Goal: Task Accomplishment & Management: Complete application form

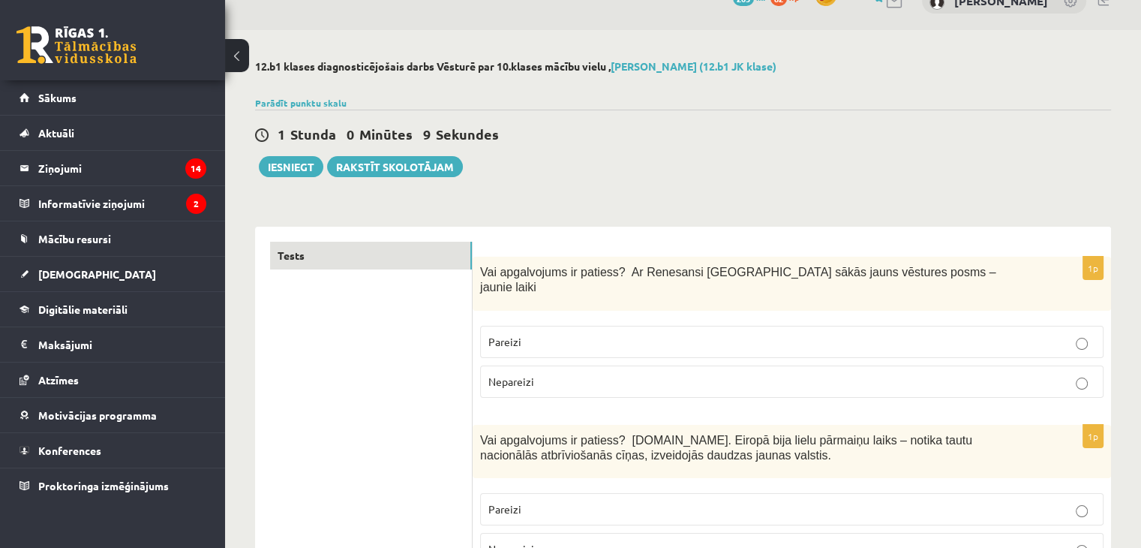
scroll to position [75, 0]
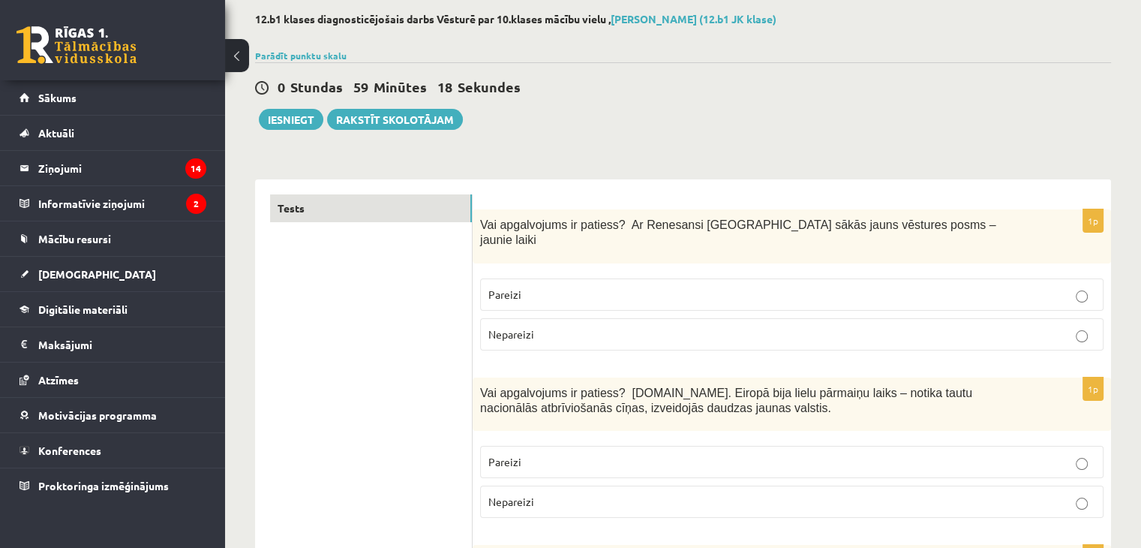
click at [959, 278] on label "Pareizi" at bounding box center [792, 294] width 624 height 32
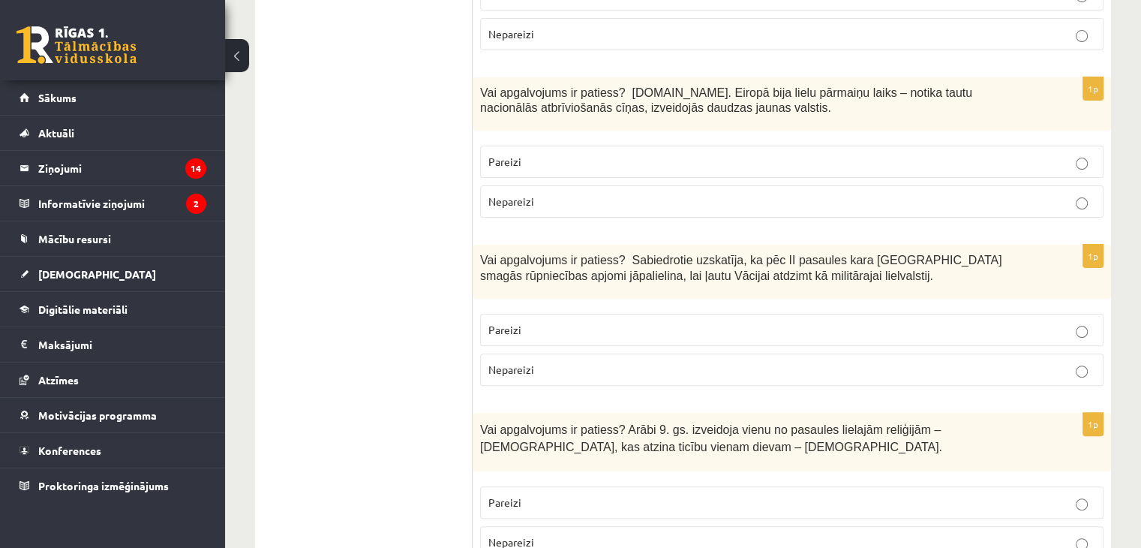
scroll to position [300, 0]
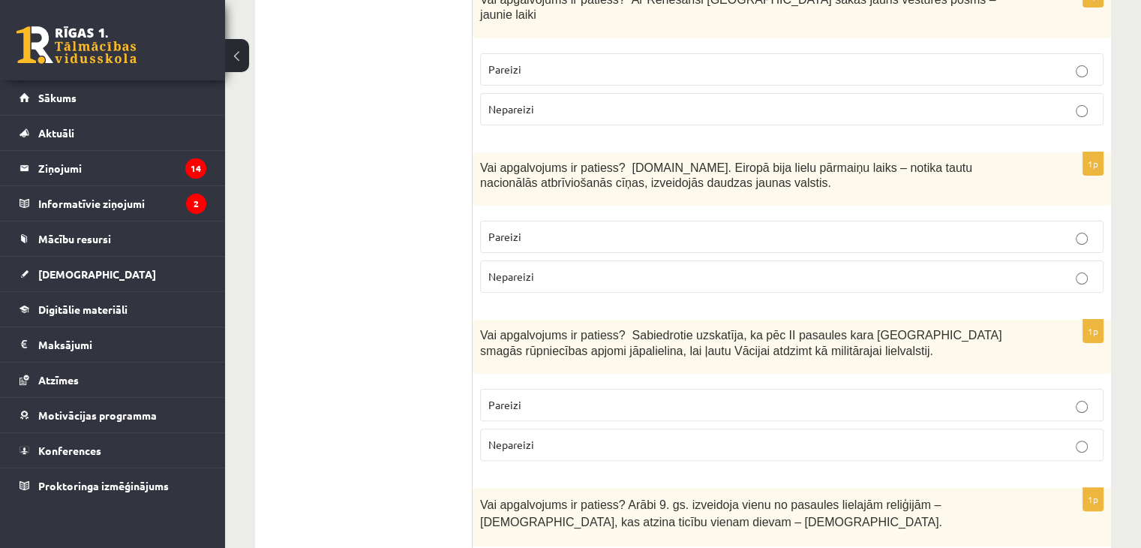
click at [802, 221] on label "Pareizi" at bounding box center [792, 237] width 624 height 32
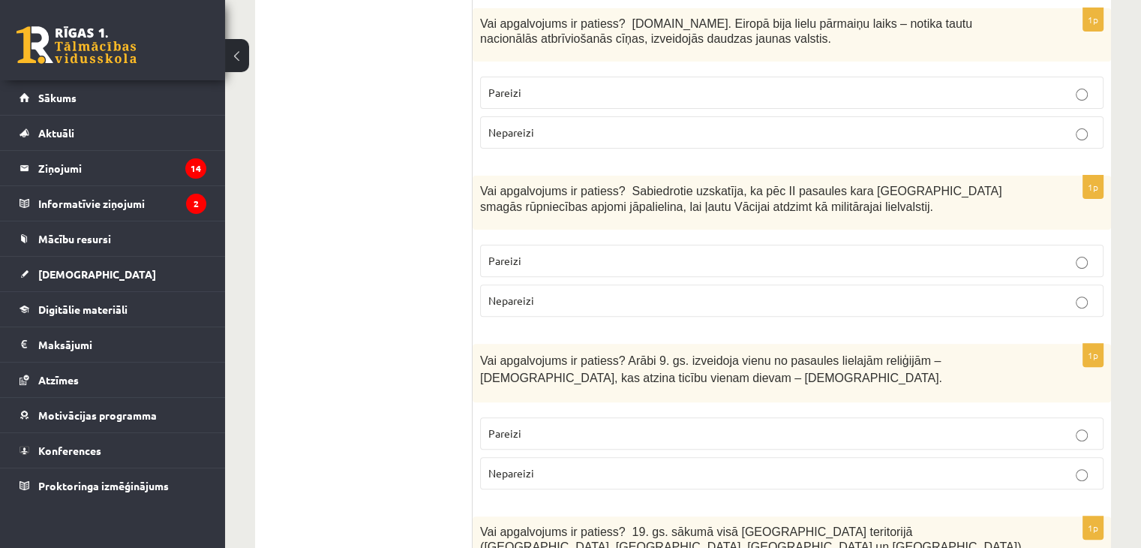
scroll to position [450, 0]
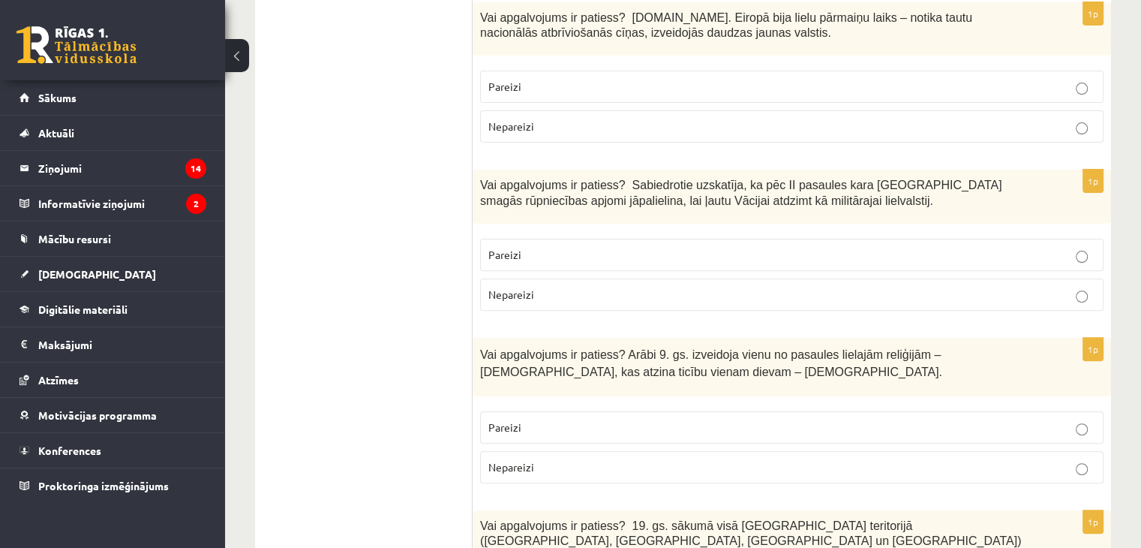
click at [919, 287] on p "Nepareizi" at bounding box center [792, 295] width 607 height 16
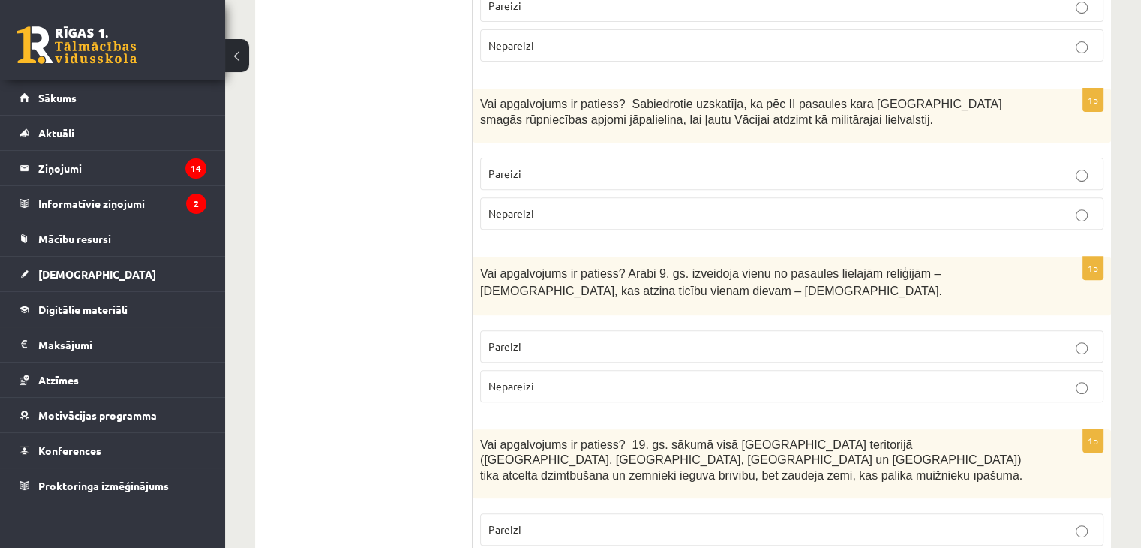
scroll to position [600, 0]
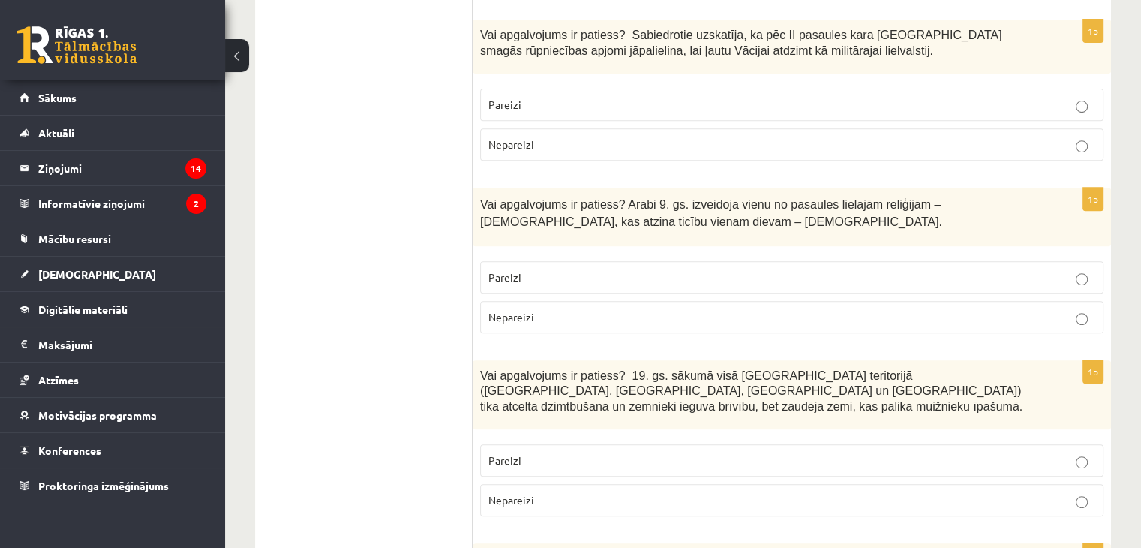
click at [976, 309] on p "Nepareizi" at bounding box center [792, 317] width 607 height 16
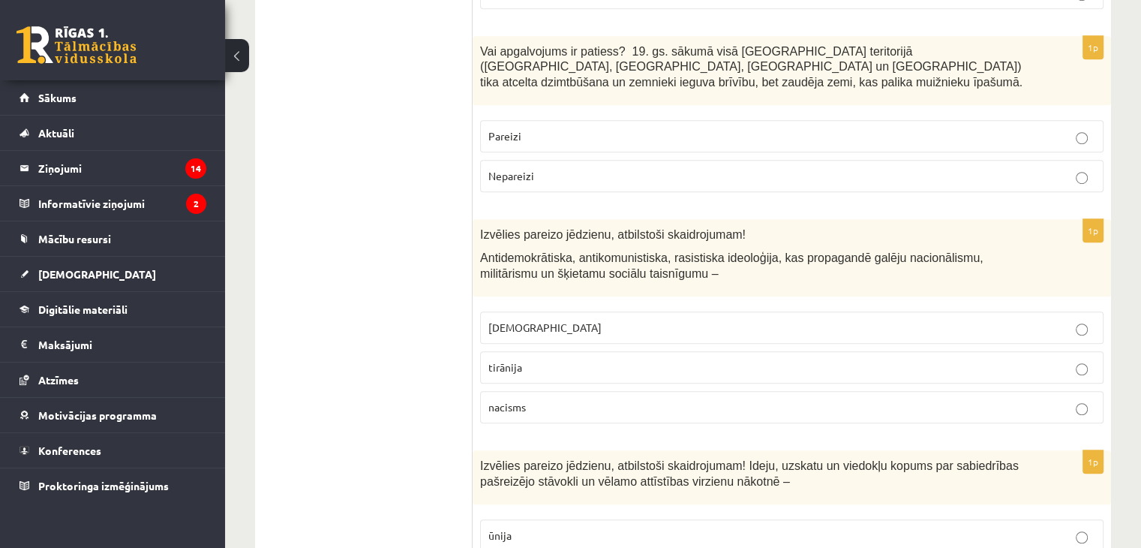
scroll to position [901, 0]
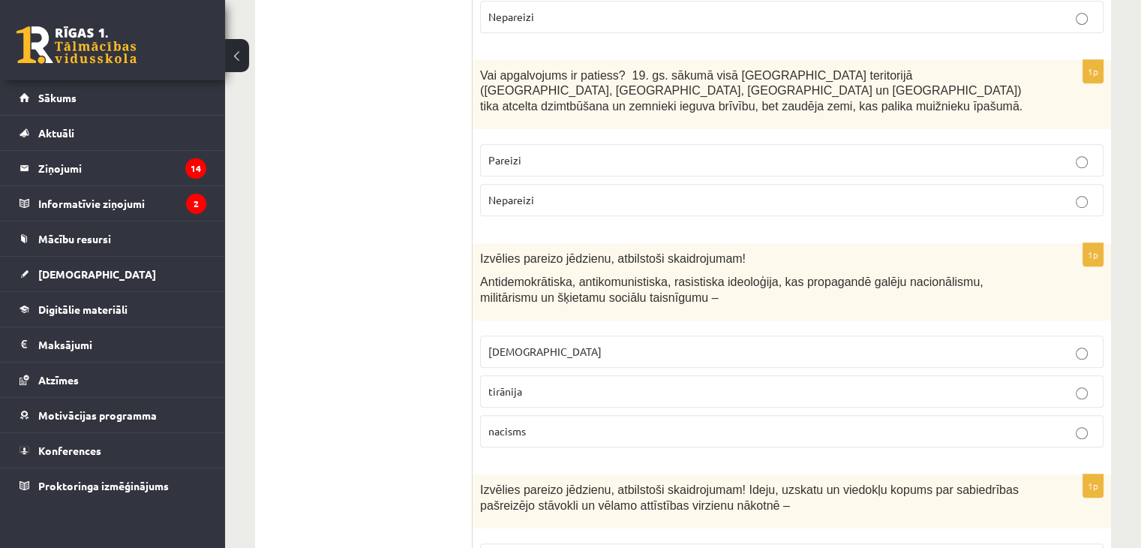
click at [907, 144] on label "Pareizi" at bounding box center [792, 160] width 624 height 32
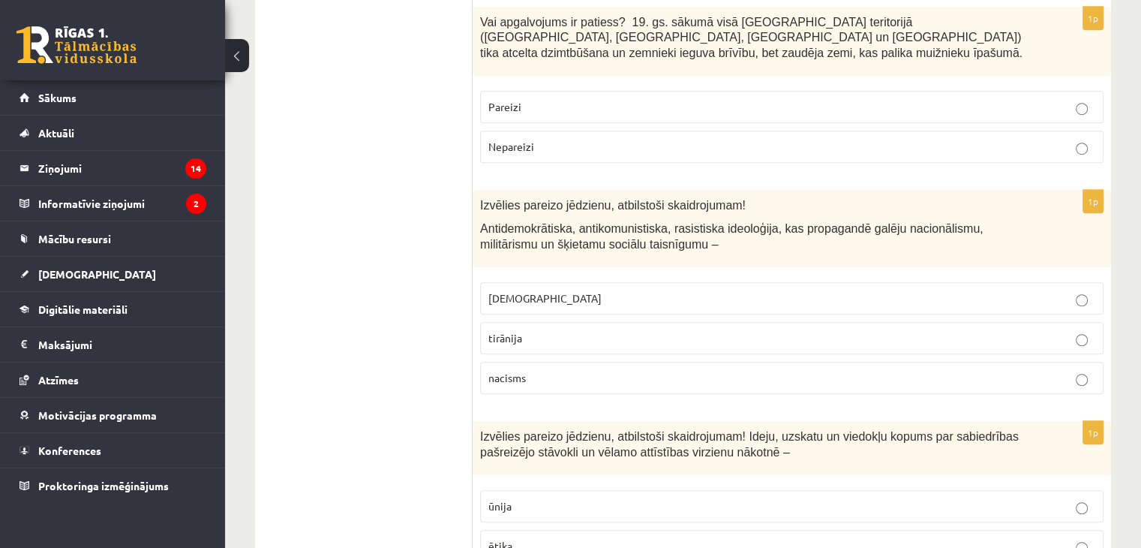
scroll to position [976, 0]
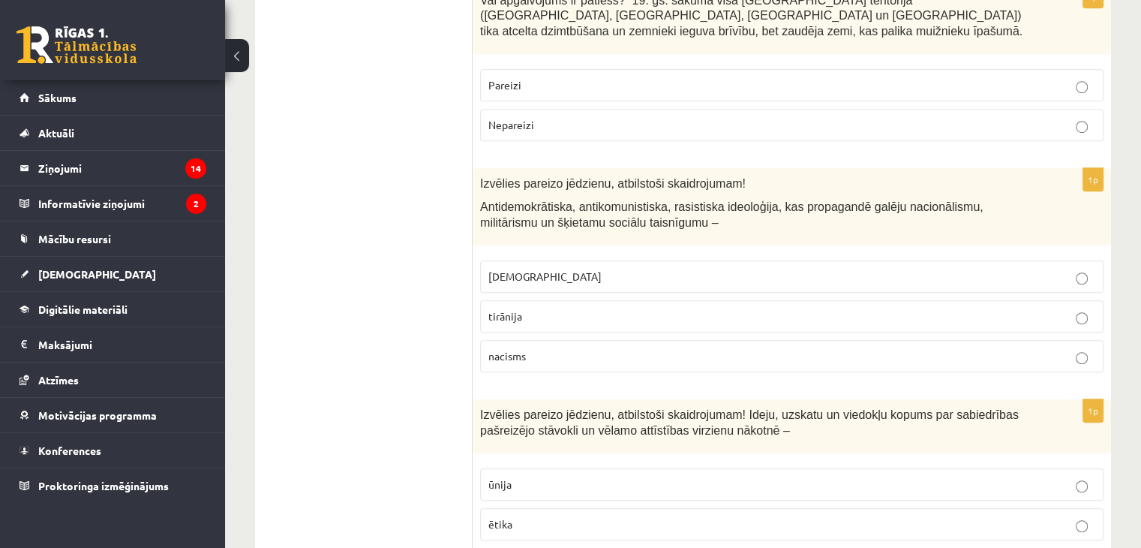
click at [519, 349] on span "nacisms" at bounding box center [508, 356] width 38 height 14
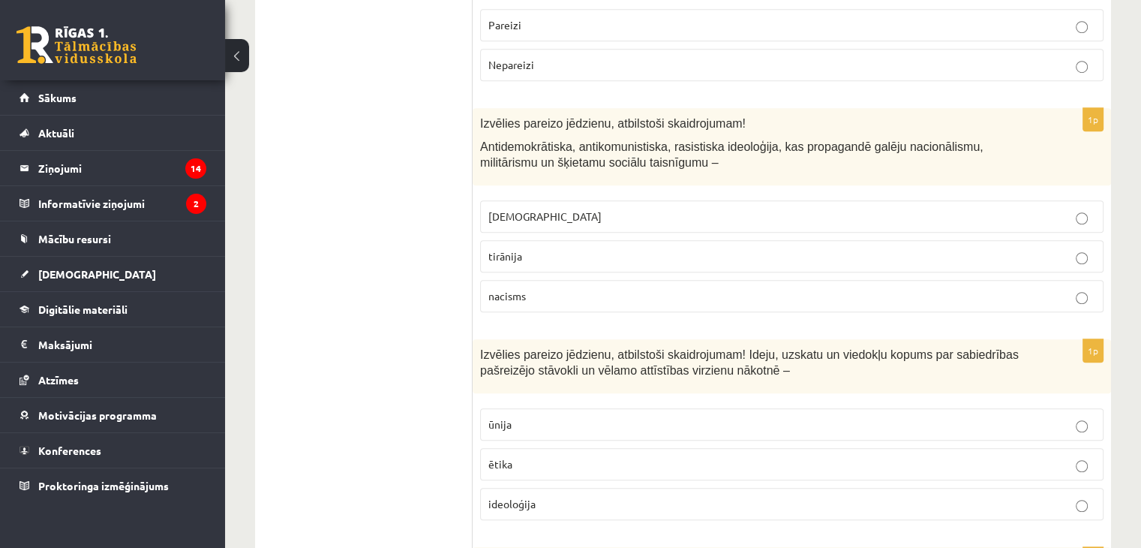
scroll to position [1126, 0]
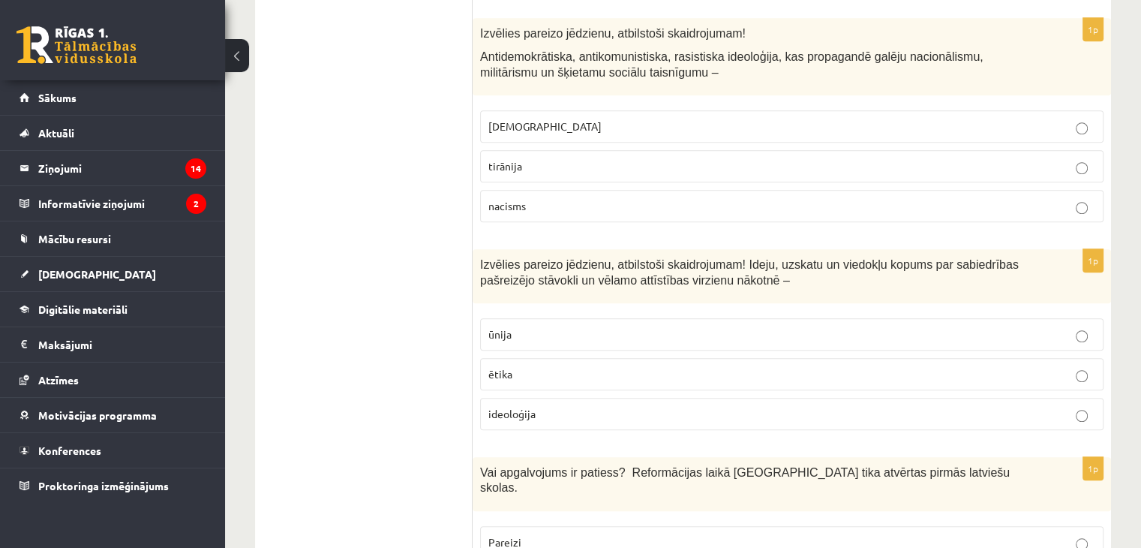
click at [550, 406] on p "ideoloģija" at bounding box center [792, 414] width 607 height 16
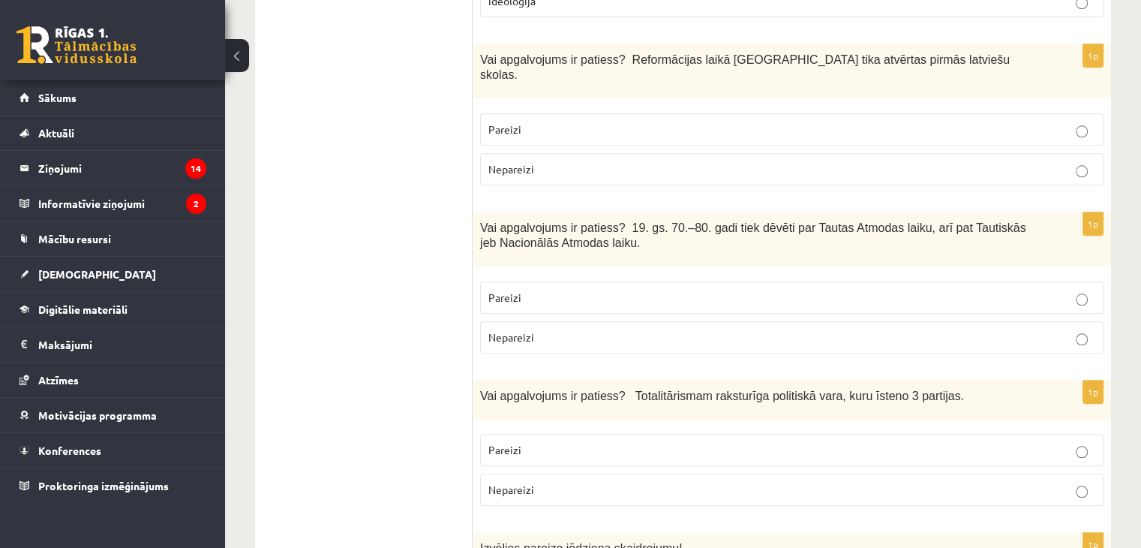
scroll to position [1532, 0]
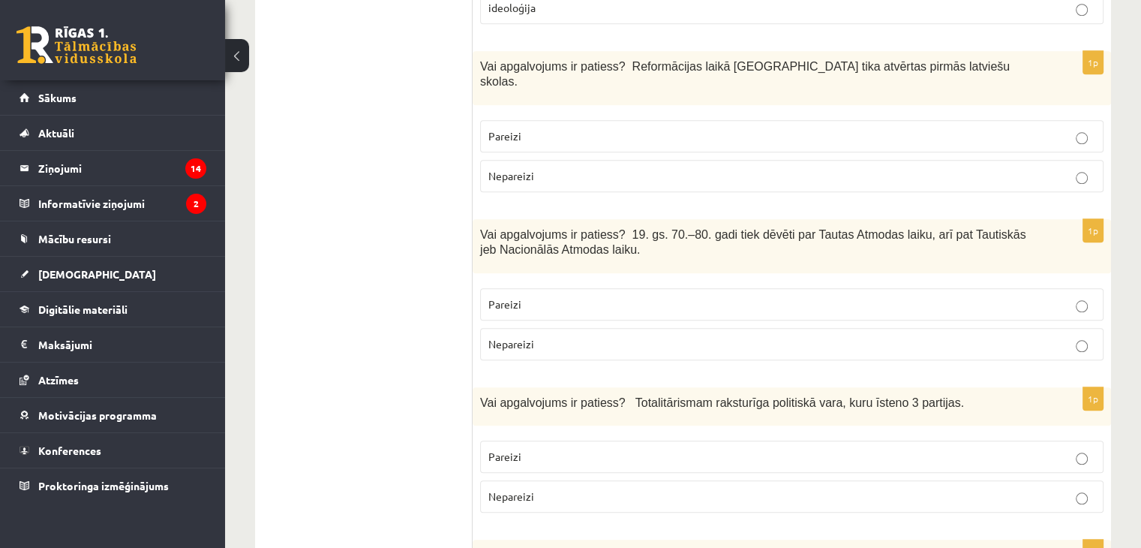
click at [574, 128] on p "Pareizi" at bounding box center [792, 136] width 607 height 16
click at [514, 297] on span "Pareizi" at bounding box center [505, 304] width 33 height 14
click at [559, 489] on p "Nepareizi" at bounding box center [792, 497] width 607 height 16
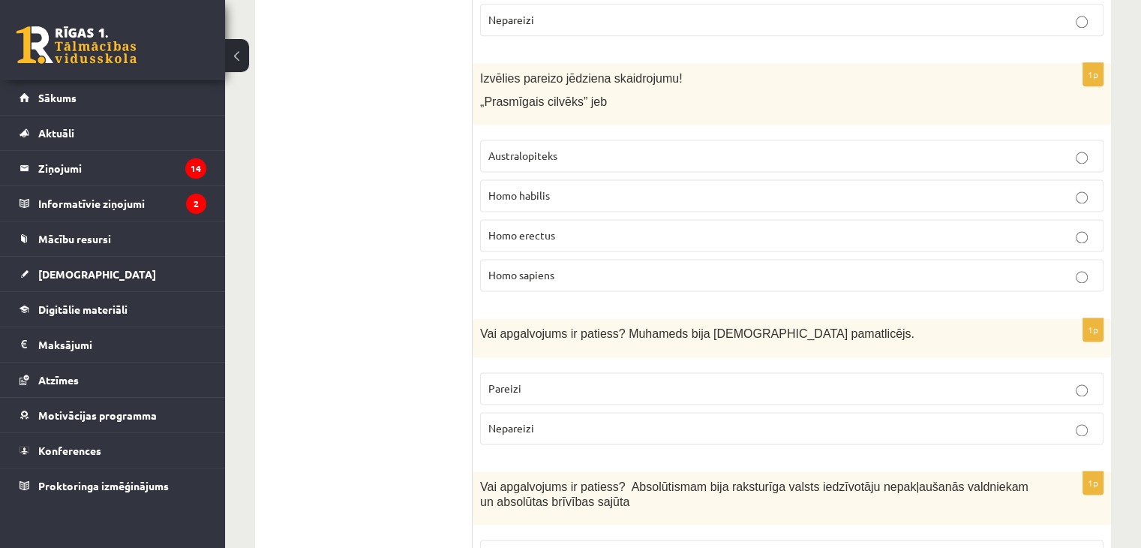
scroll to position [1982, 0]
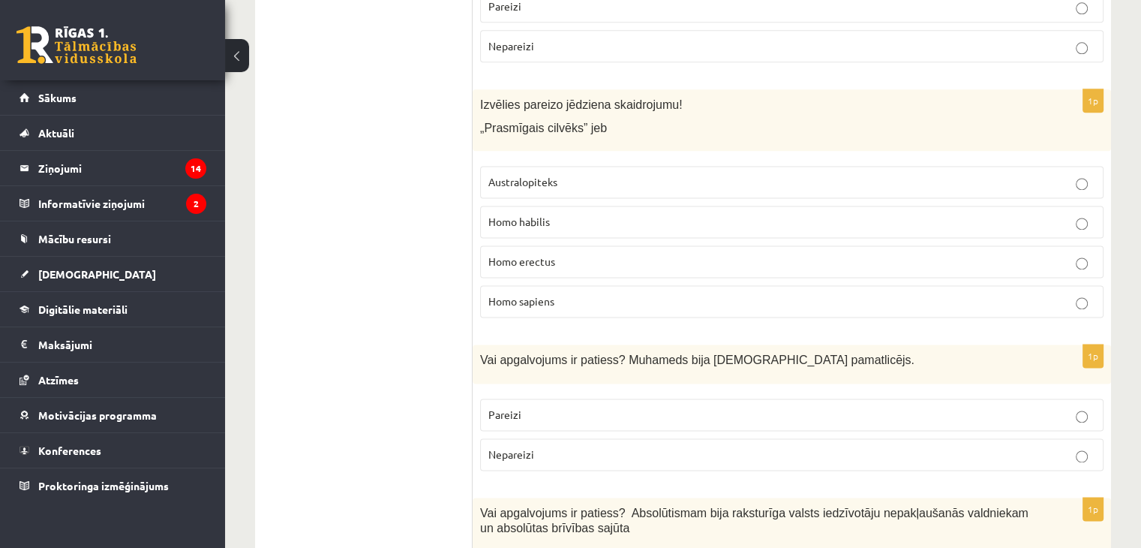
click at [534, 206] on label "Homo habilis" at bounding box center [792, 222] width 624 height 32
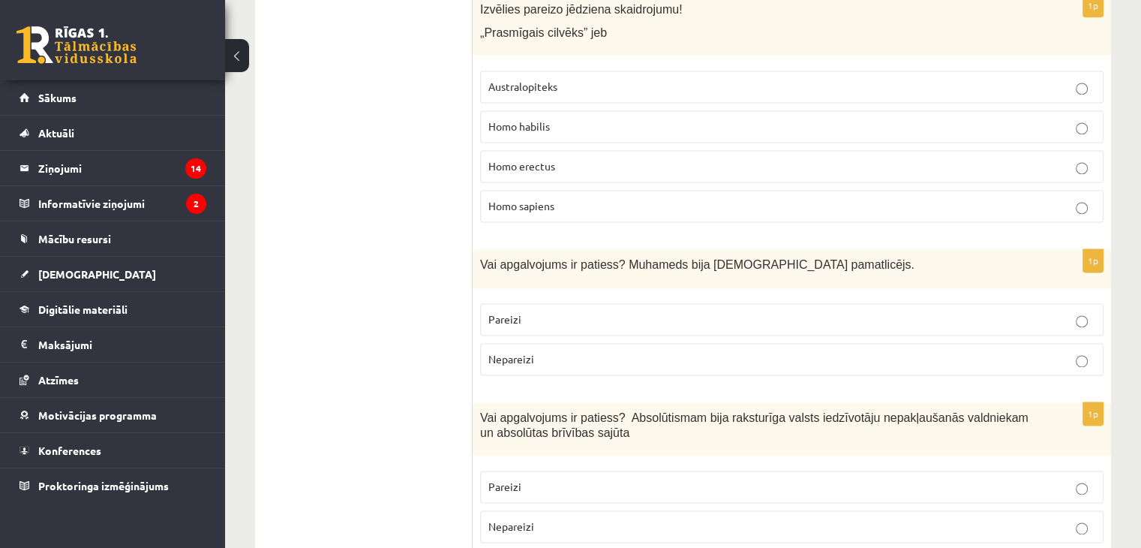
scroll to position [2132, 0]
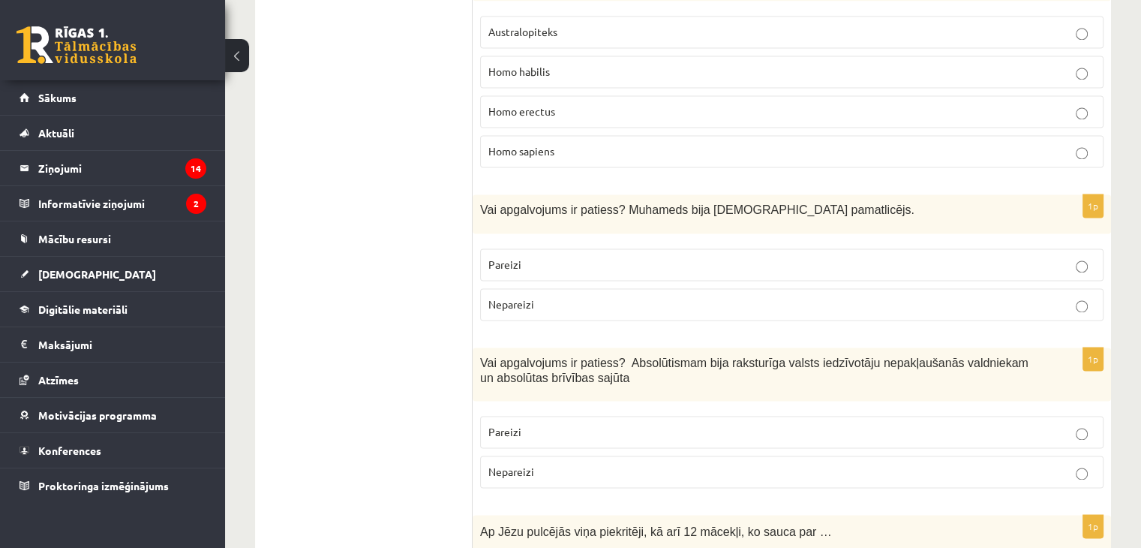
click at [555, 257] on p "Pareizi" at bounding box center [792, 265] width 607 height 16
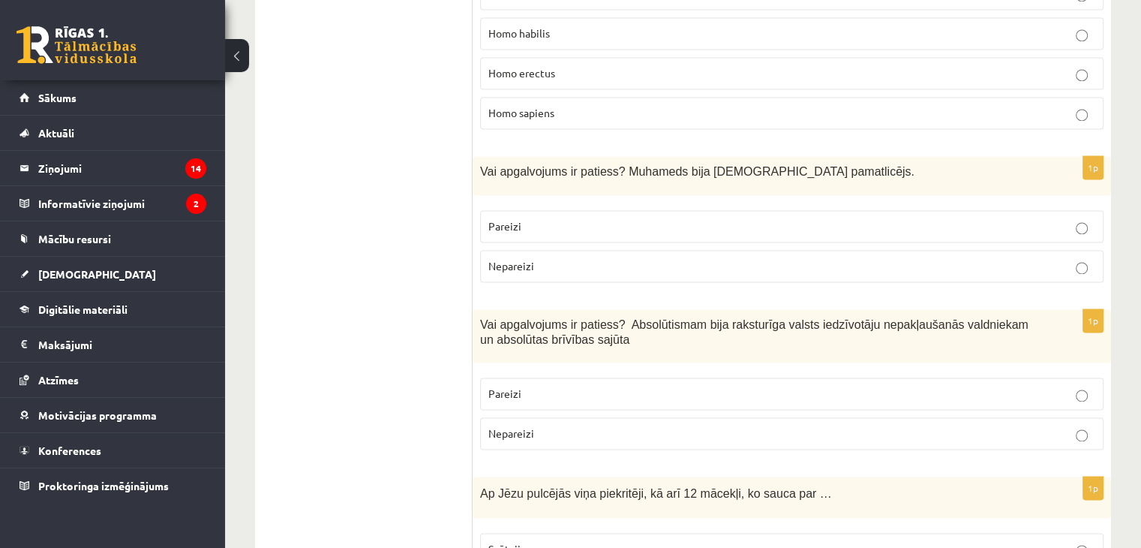
scroll to position [2207, 0]
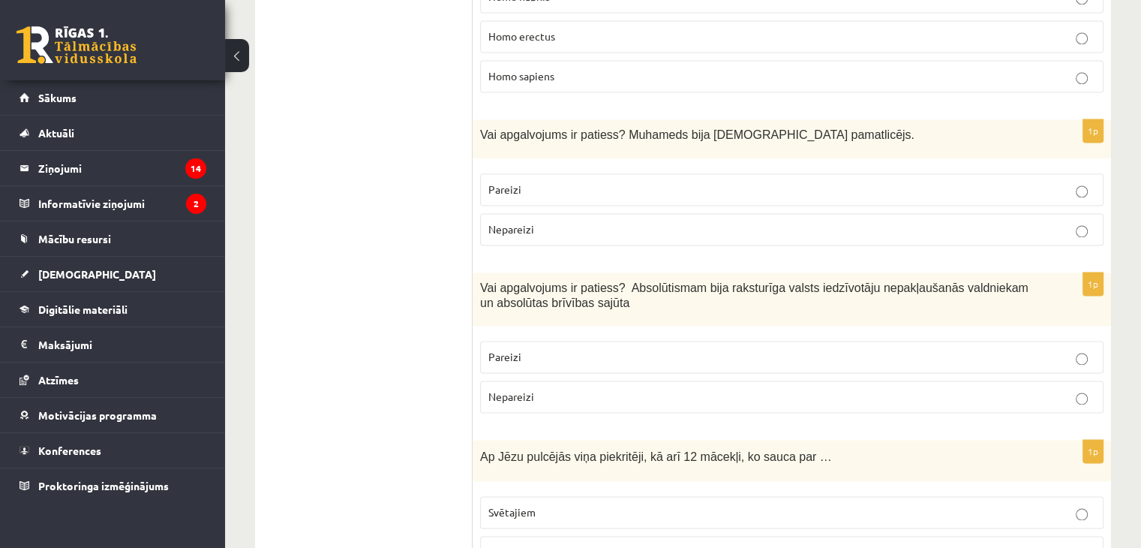
click at [504, 389] on p "Nepareizi" at bounding box center [792, 397] width 607 height 16
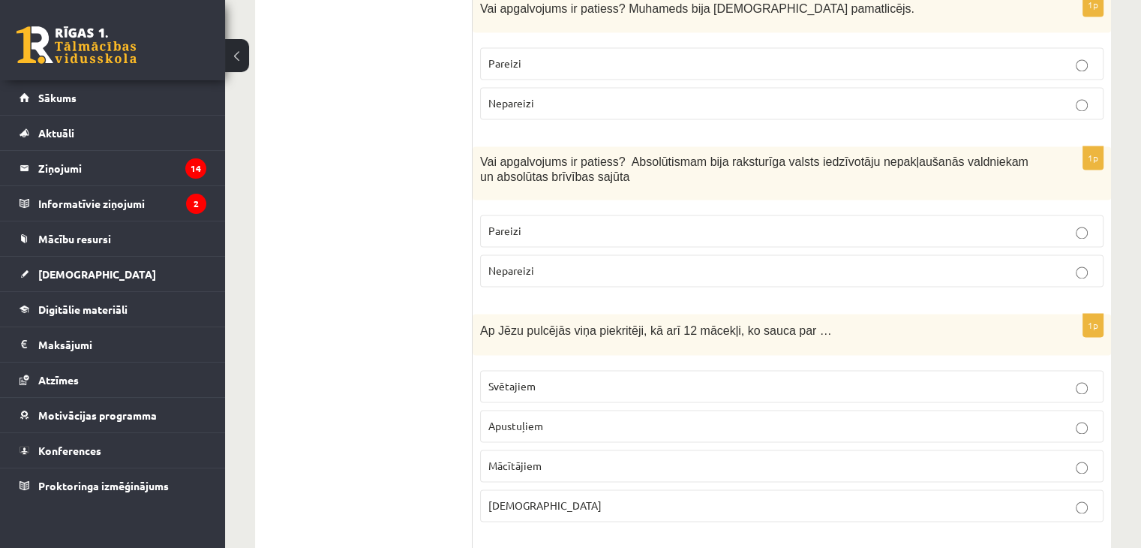
scroll to position [2432, 0]
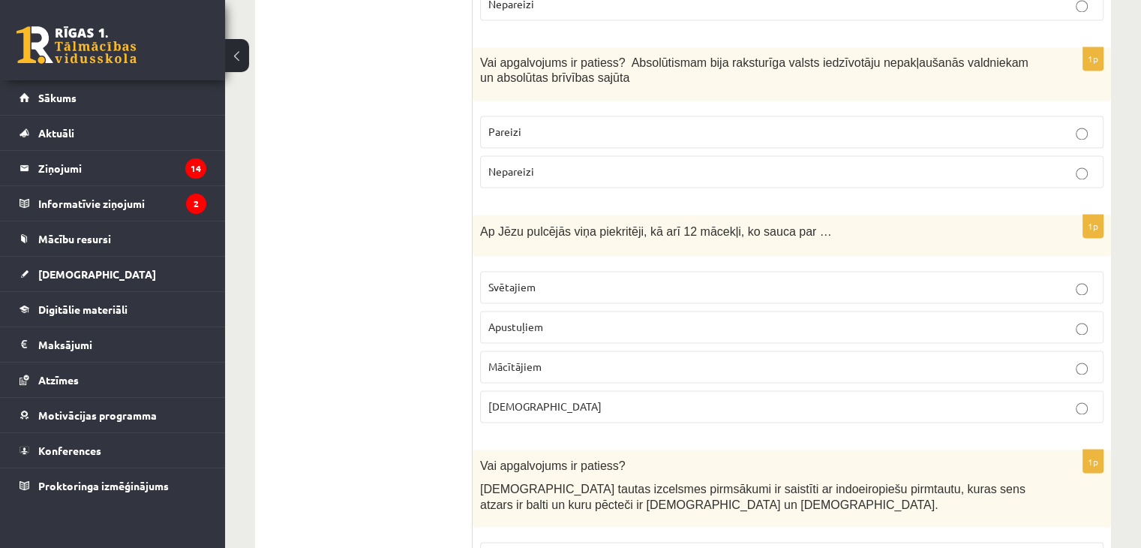
click at [594, 311] on label "Apustuļiem" at bounding box center [792, 327] width 624 height 32
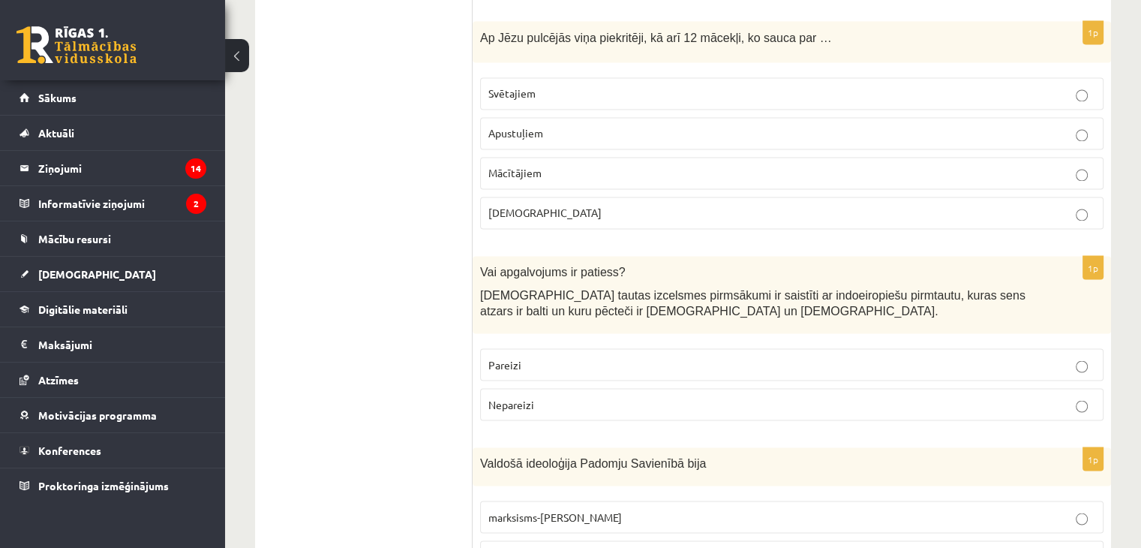
scroll to position [2657, 0]
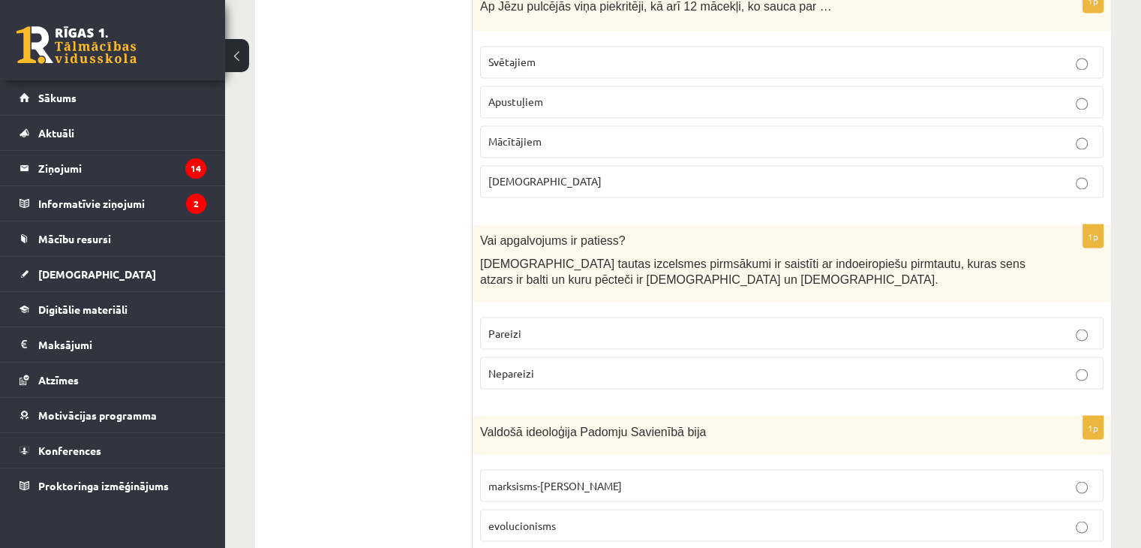
click at [671, 325] on p "Pareizi" at bounding box center [792, 333] width 607 height 16
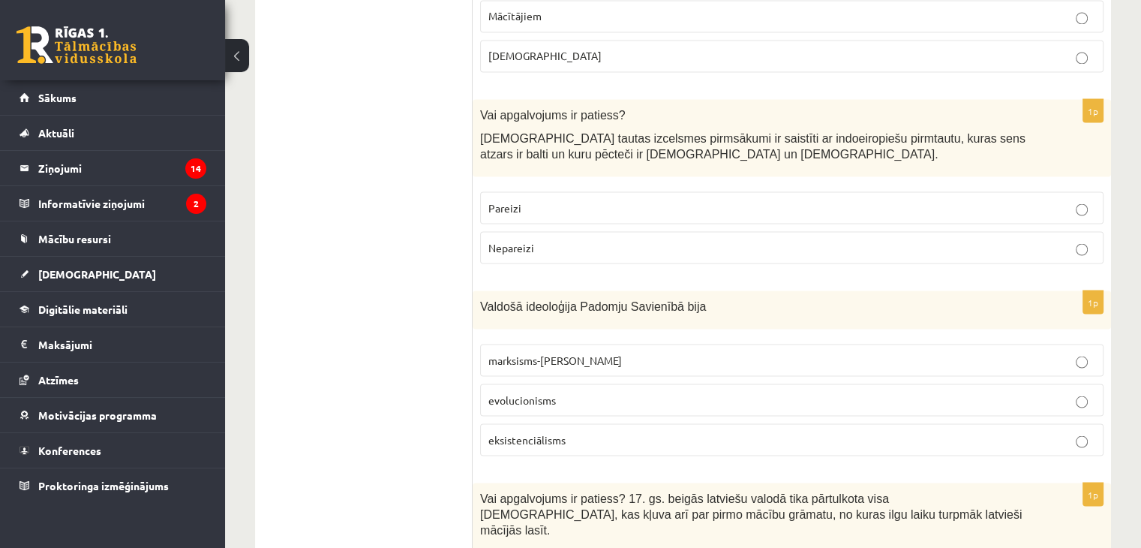
scroll to position [2807, 0]
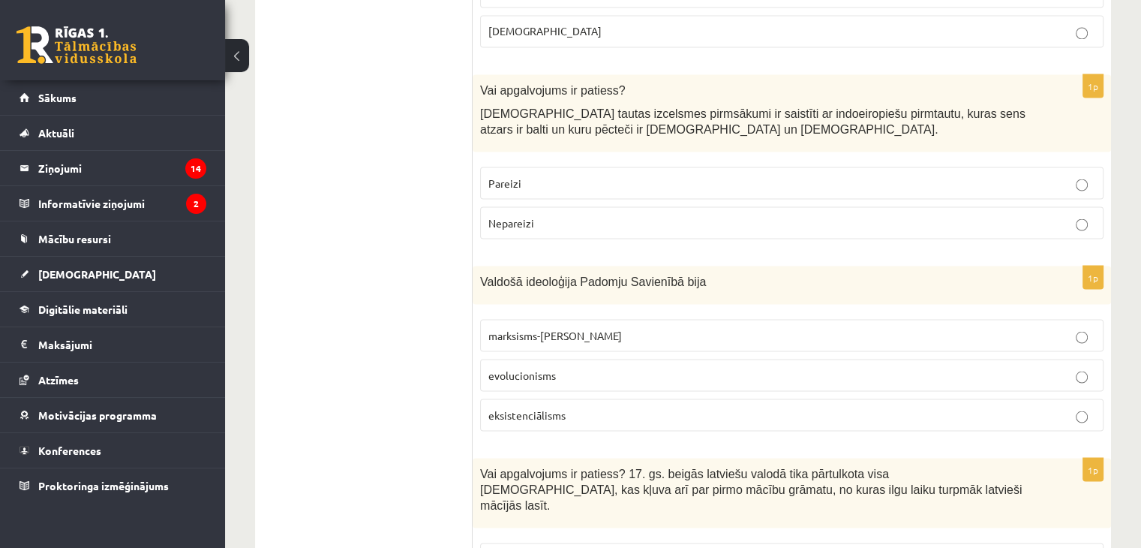
click at [552, 328] on span "marksisms-[PERSON_NAME]" at bounding box center [556, 335] width 134 height 14
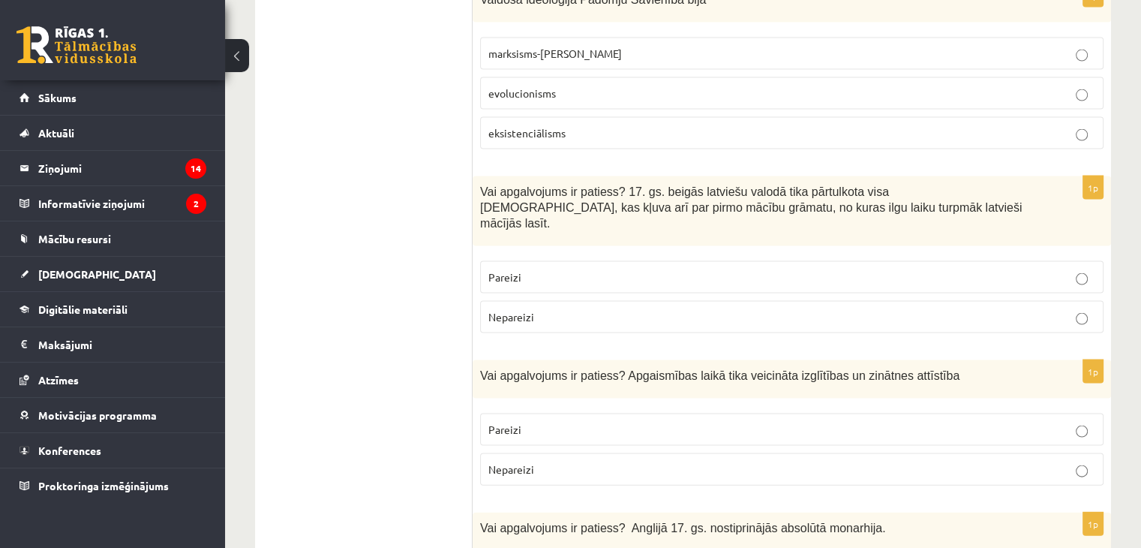
scroll to position [3183, 0]
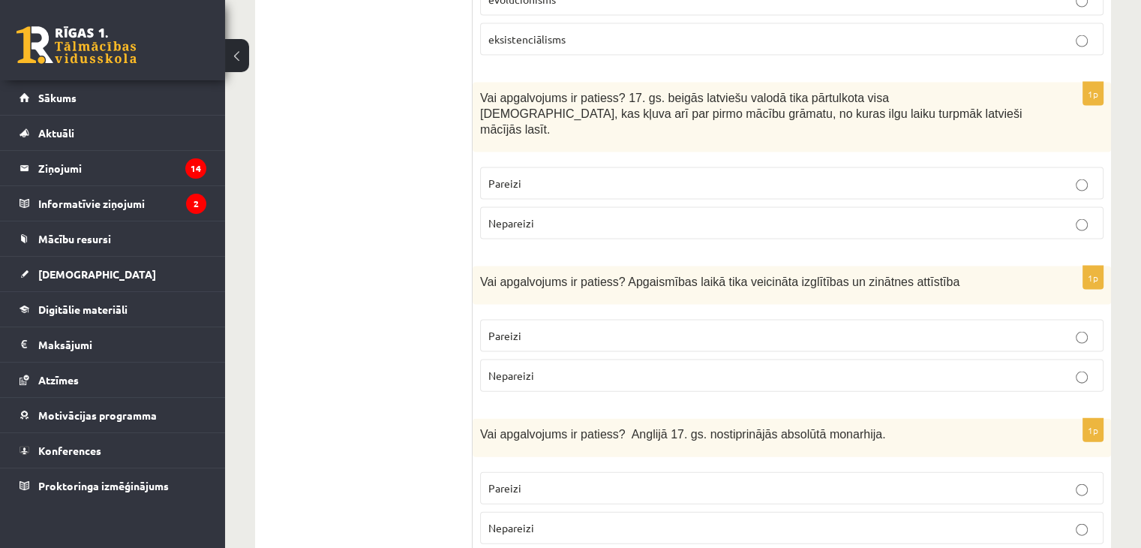
click at [710, 328] on p "Pareizi" at bounding box center [792, 336] width 607 height 16
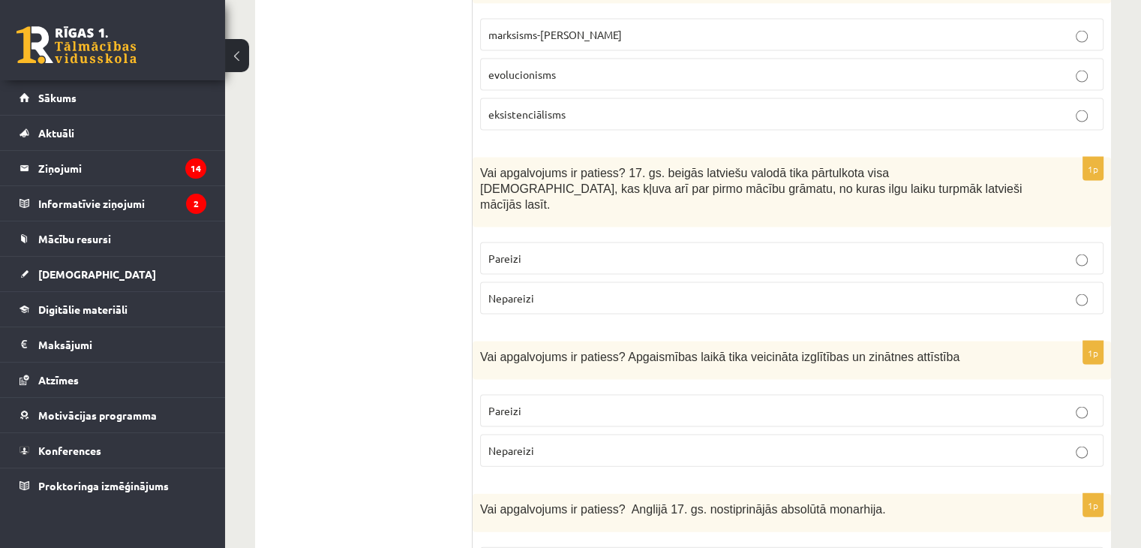
scroll to position [3033, 0]
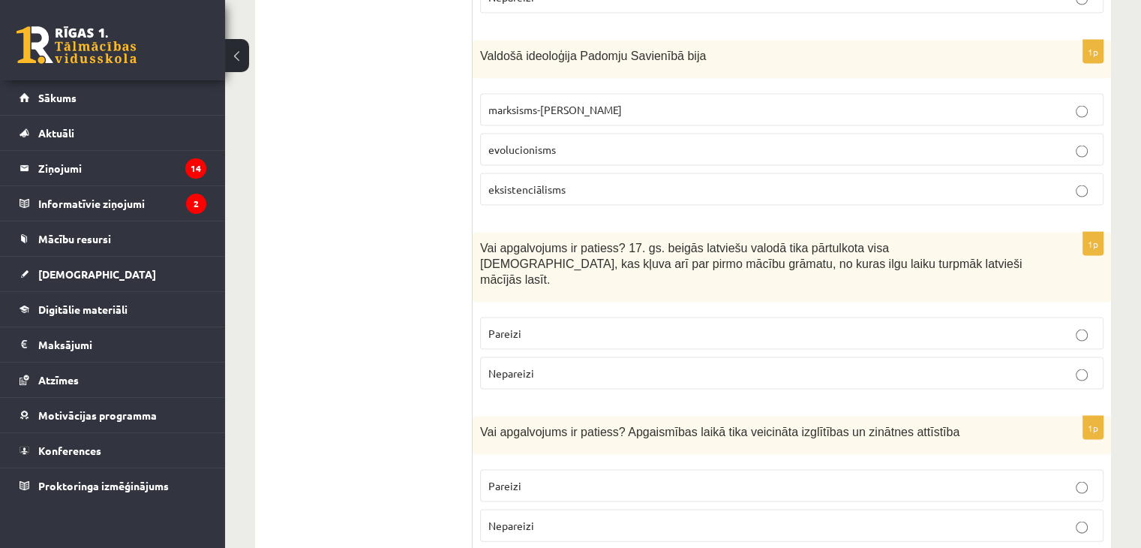
click at [711, 326] on p "Pareizi" at bounding box center [792, 334] width 607 height 16
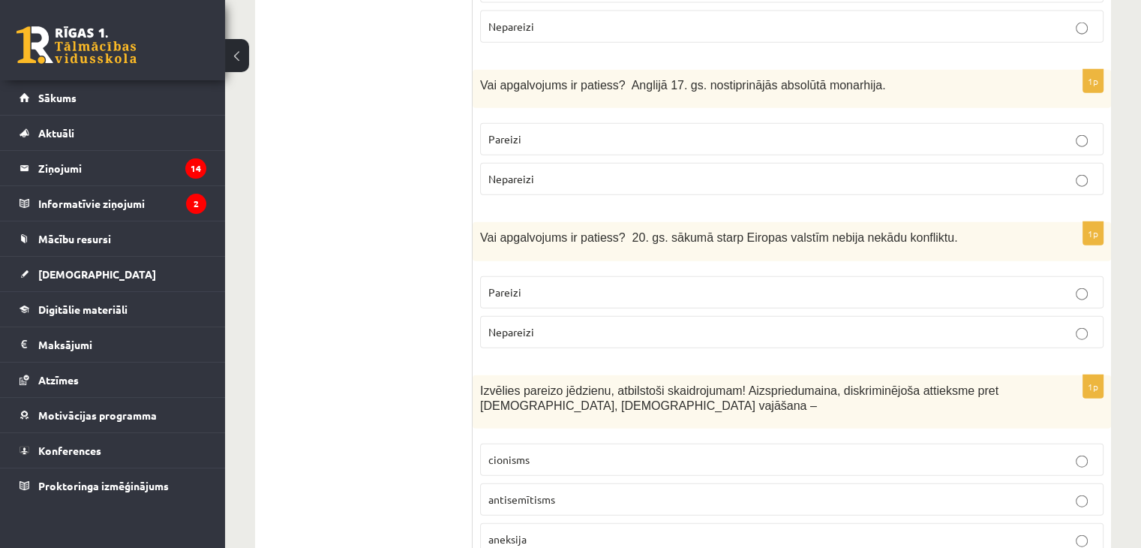
scroll to position [3555, 0]
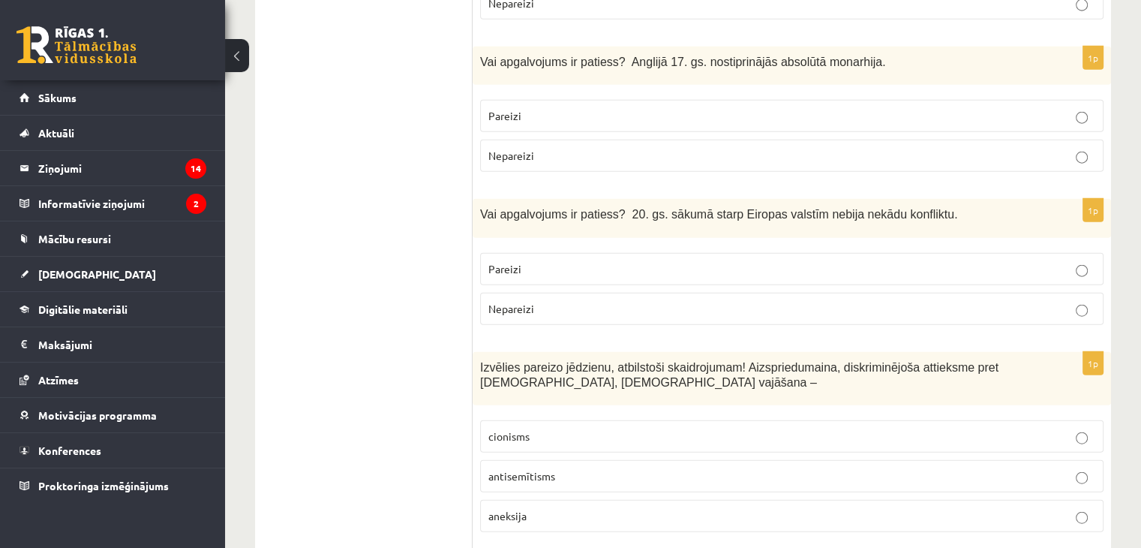
click at [537, 468] on p "antisemītisms" at bounding box center [792, 476] width 607 height 16
click at [709, 301] on p "Nepareizi" at bounding box center [792, 309] width 607 height 16
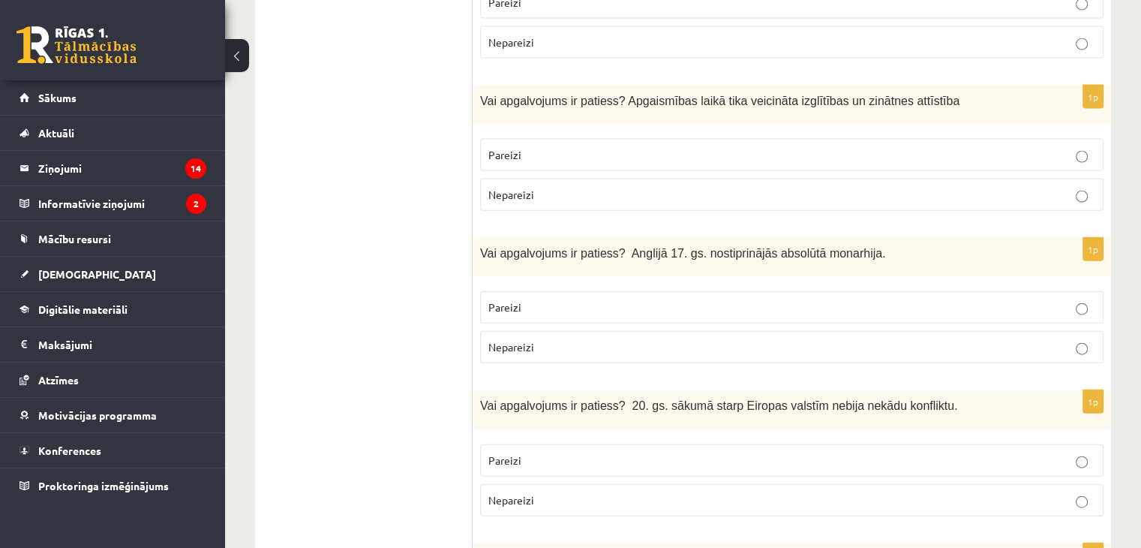
scroll to position [3330, 0]
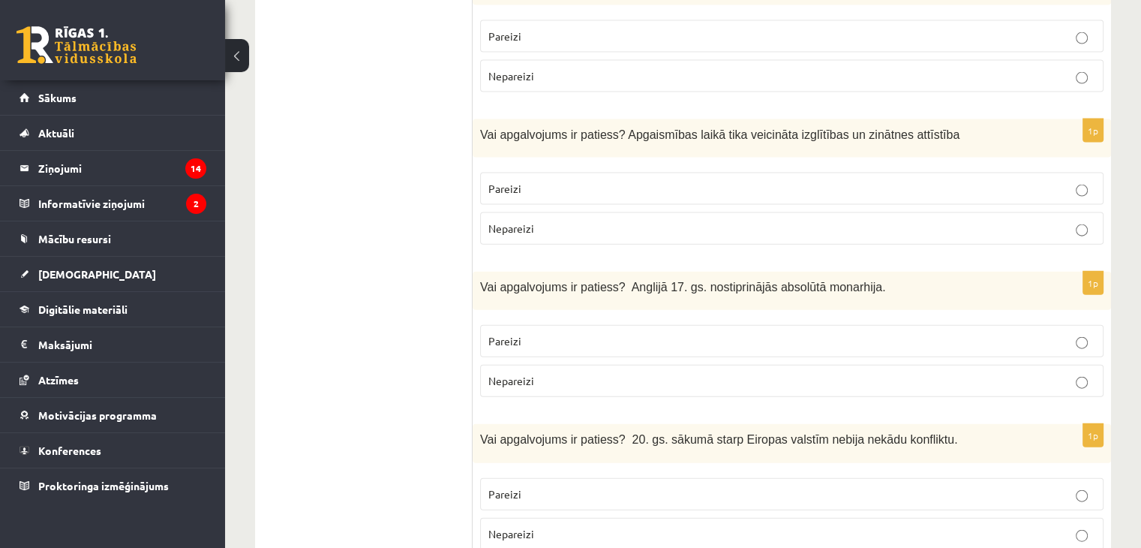
click at [771, 373] on p "Nepareizi" at bounding box center [792, 381] width 607 height 16
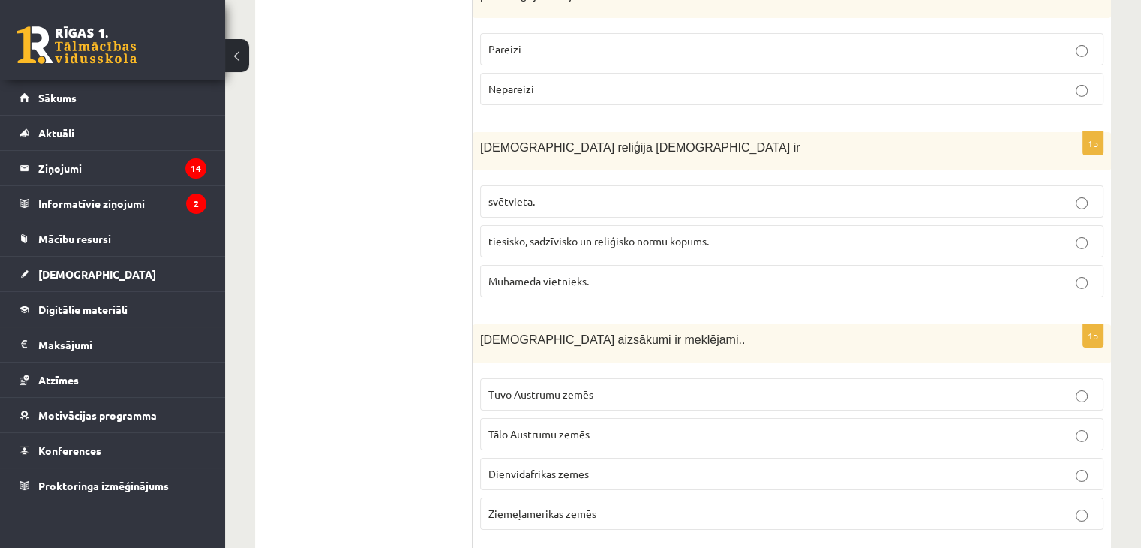
scroll to position [5131, 0]
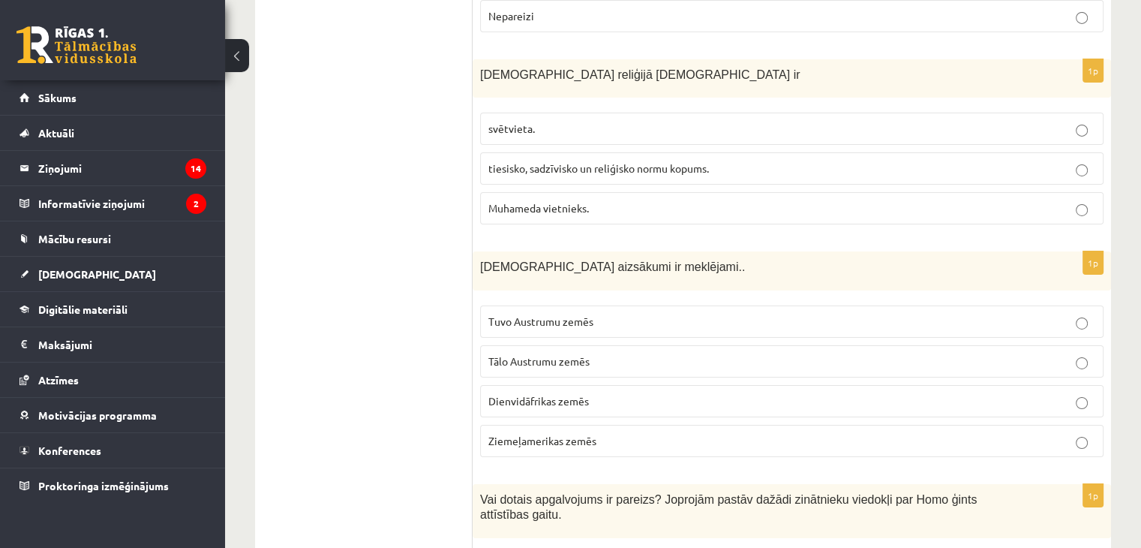
click at [501, 314] on span "Tuvo Austrumu zemēs" at bounding box center [541, 321] width 105 height 14
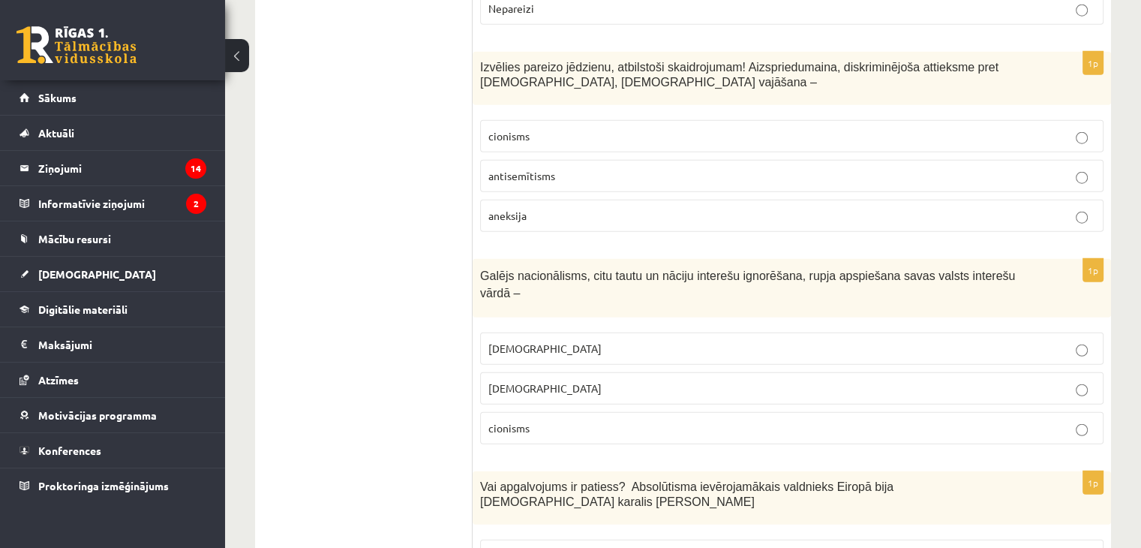
scroll to position [3930, 0]
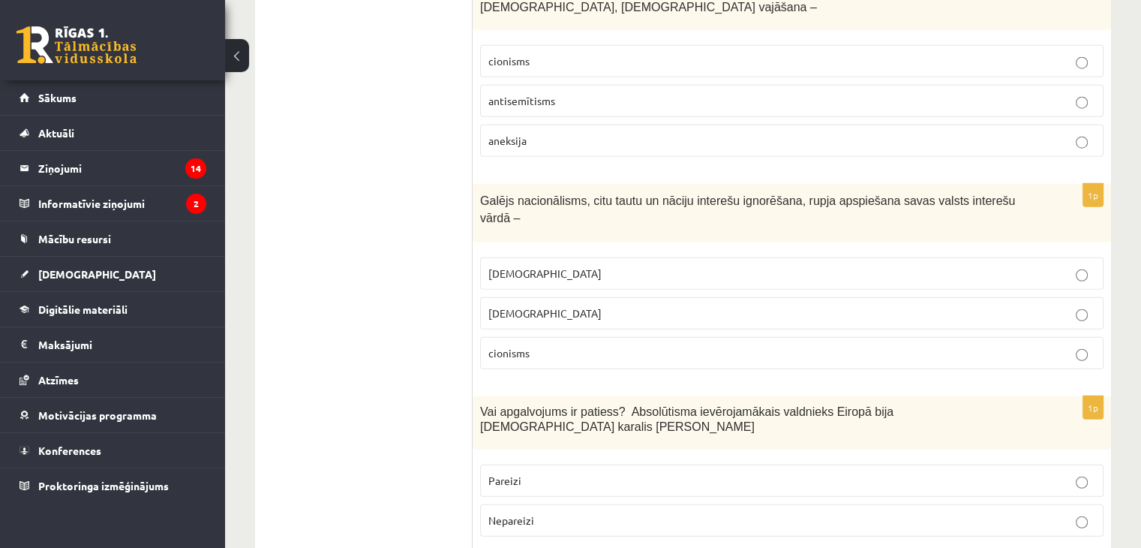
drag, startPoint x: 519, startPoint y: 173, endPoint x: 533, endPoint y: 206, distance: 35.7
click at [519, 266] on span "[DEMOGRAPHIC_DATA]" at bounding box center [545, 273] width 113 height 14
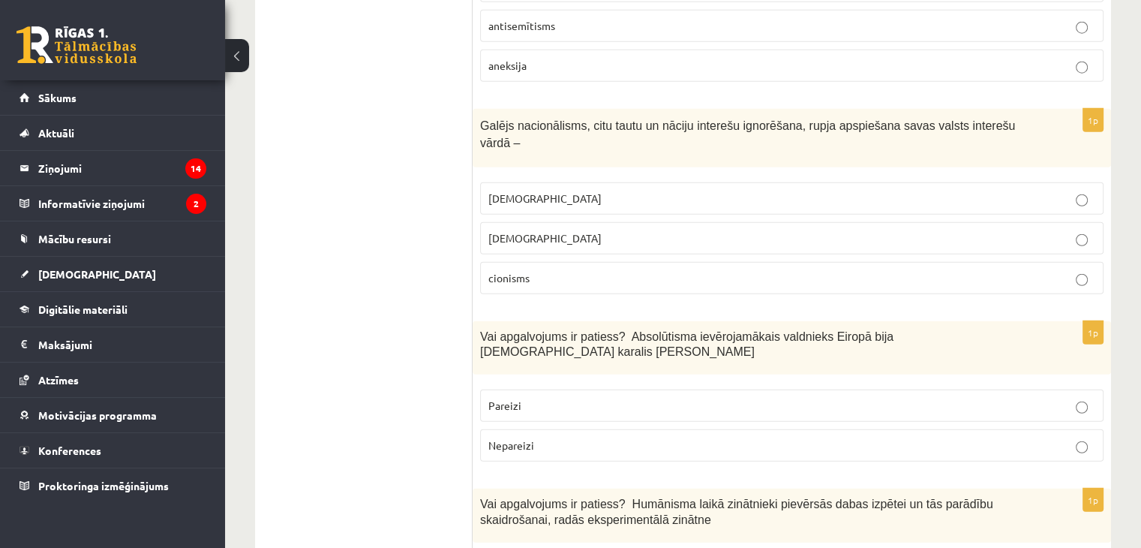
drag, startPoint x: 645, startPoint y: 296, endPoint x: 615, endPoint y: 349, distance: 60.9
click at [645, 398] on p "Pareizi" at bounding box center [792, 406] width 607 height 16
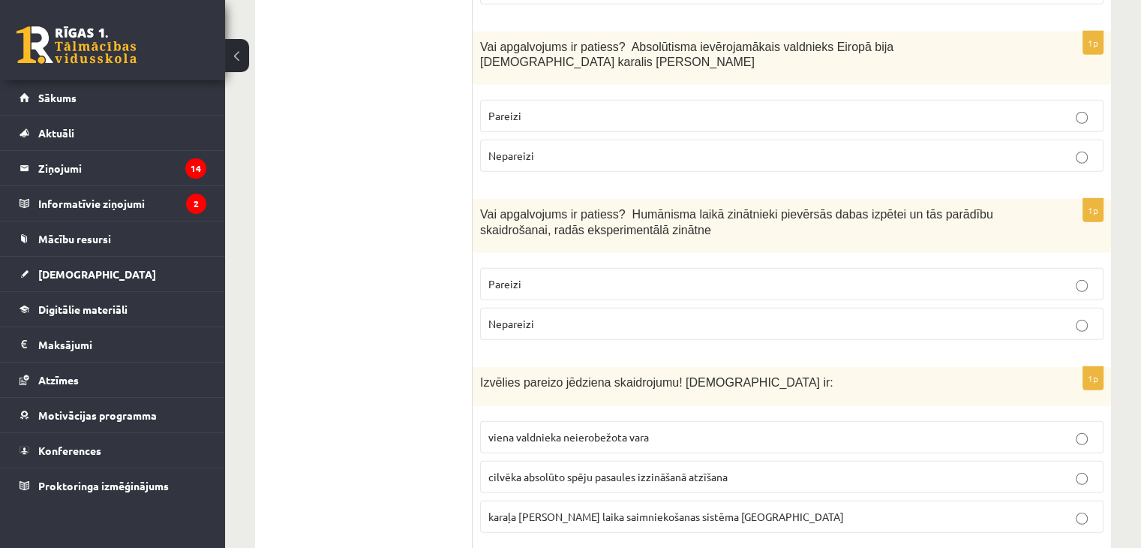
scroll to position [4380, 0]
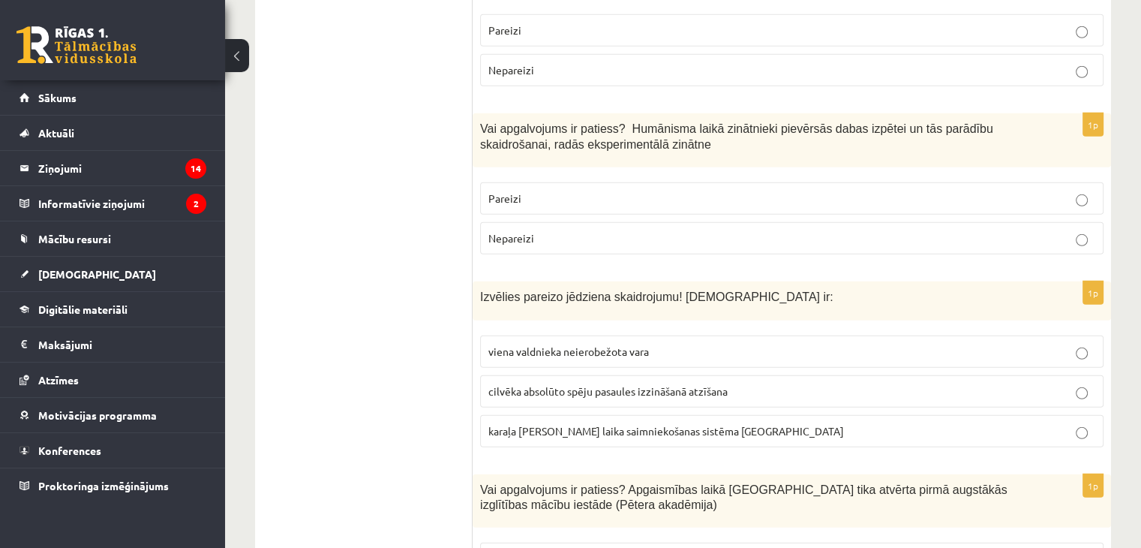
click at [619, 344] on p "viena valdnieka neierobežota vara" at bounding box center [792, 352] width 607 height 16
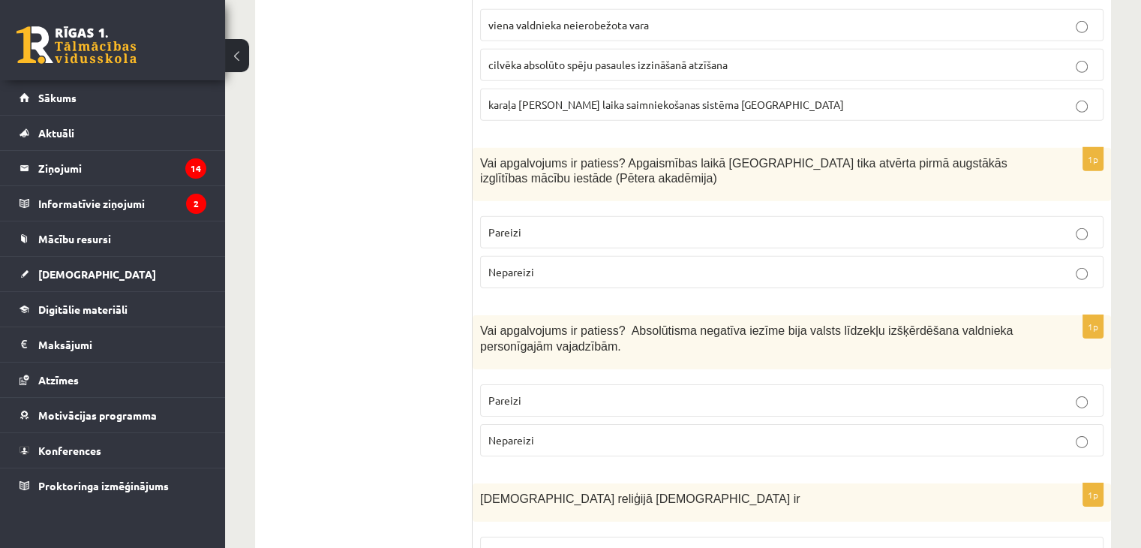
scroll to position [4681, 0]
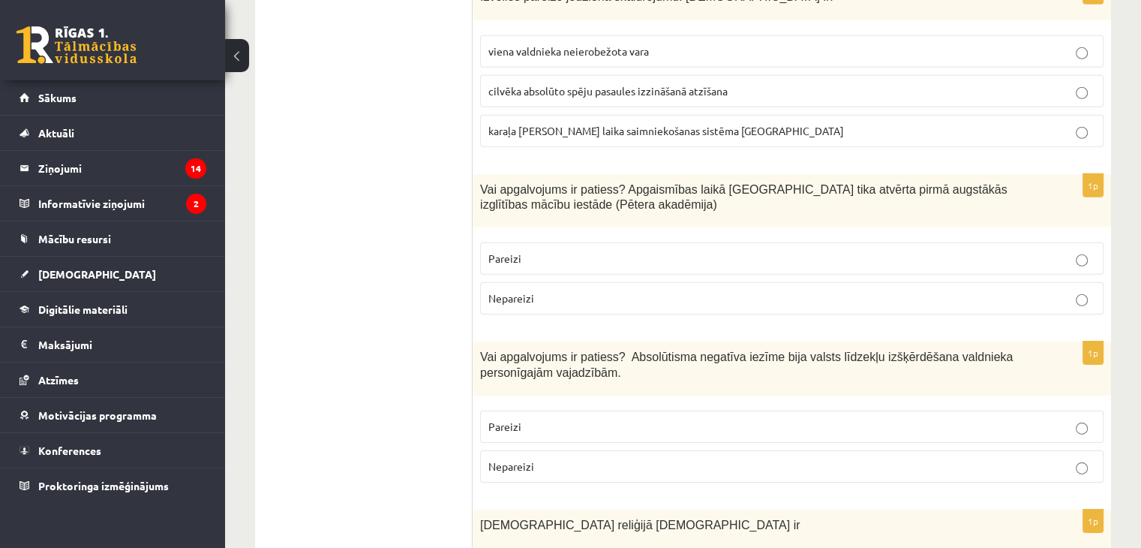
click at [613, 251] on p "Pareizi" at bounding box center [792, 259] width 607 height 16
click at [566, 419] on p "Pareizi" at bounding box center [792, 427] width 607 height 16
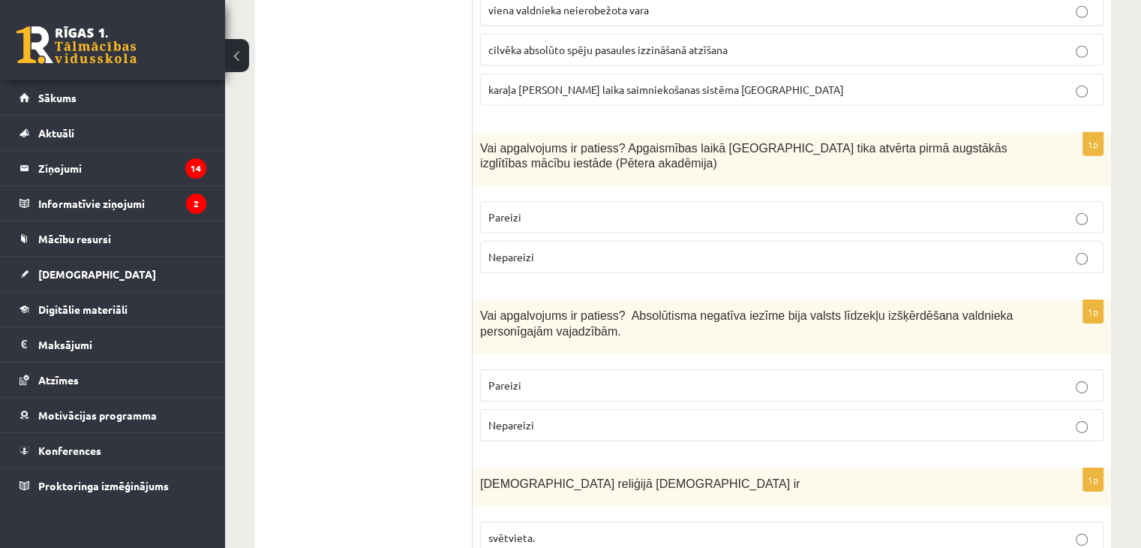
scroll to position [4756, 0]
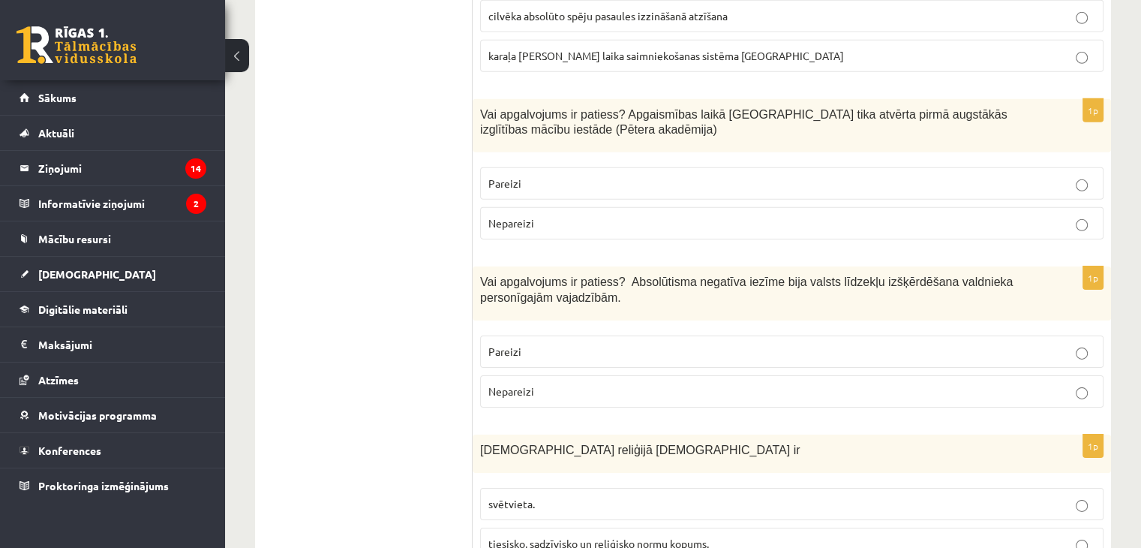
click at [606, 528] on label "tiesisko, sadzīvisko un reliģisko normu kopums." at bounding box center [792, 544] width 624 height 32
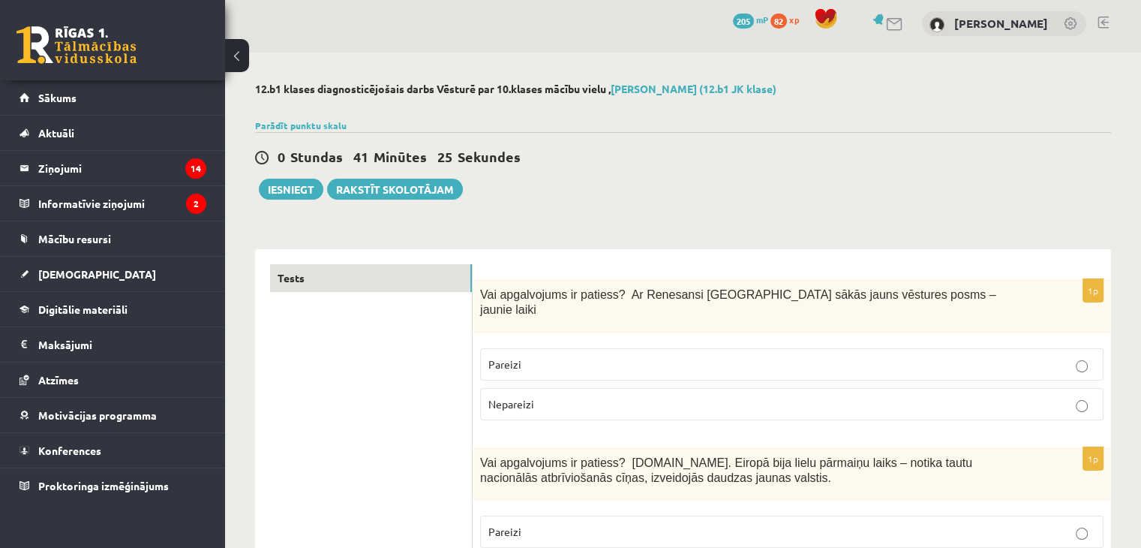
scroll to position [0, 0]
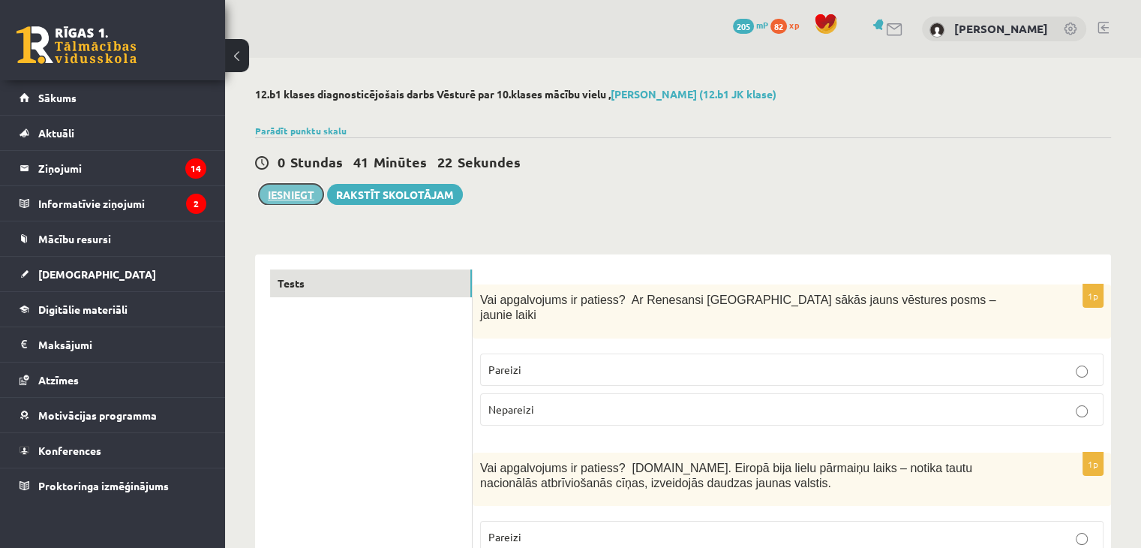
click at [287, 200] on button "Iesniegt" at bounding box center [291, 194] width 65 height 21
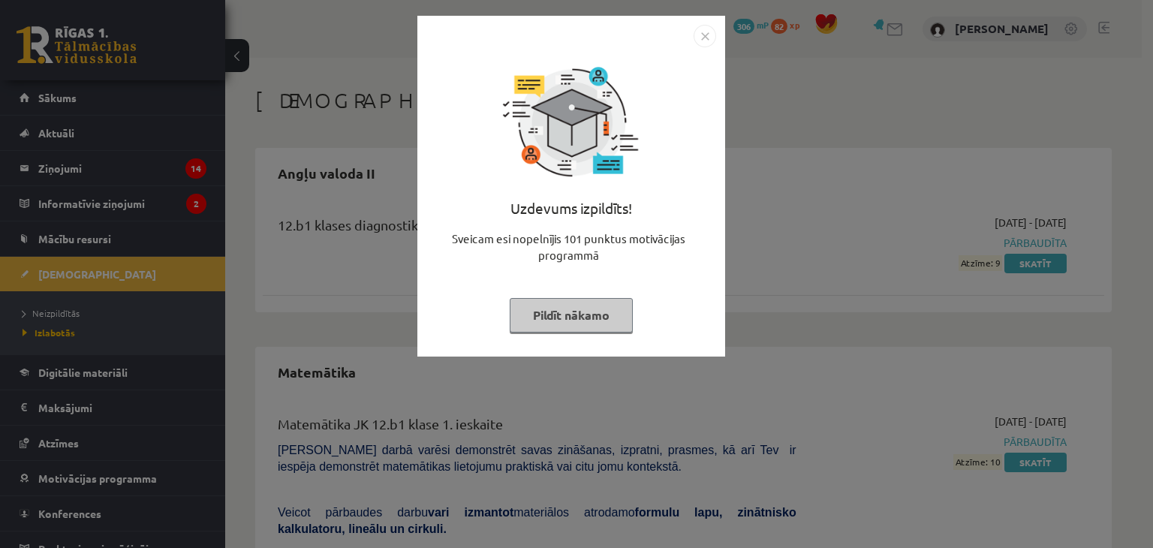
click at [702, 37] on img "Close" at bounding box center [704, 36] width 23 height 23
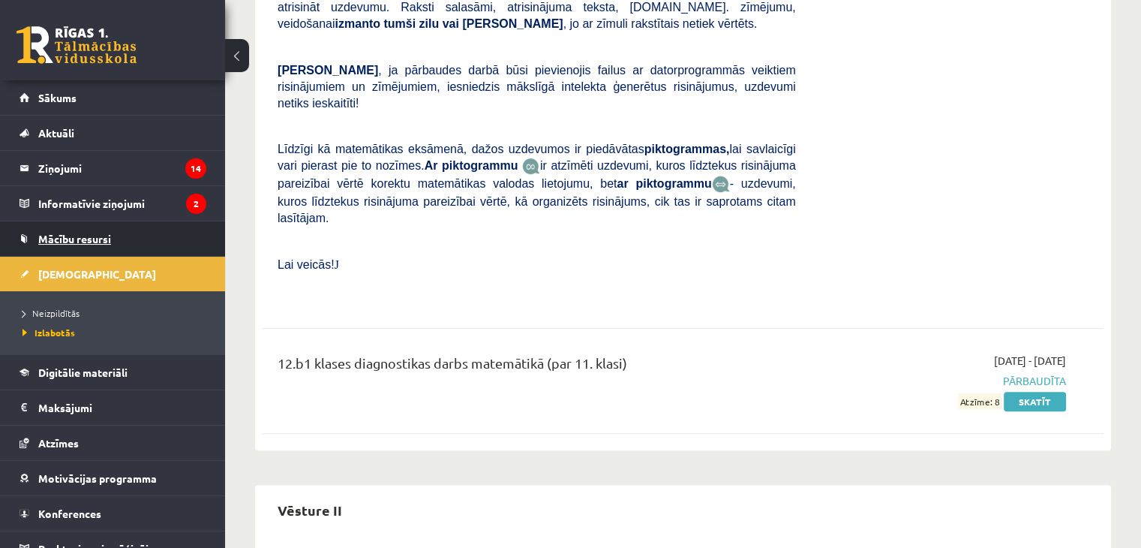
scroll to position [675, 0]
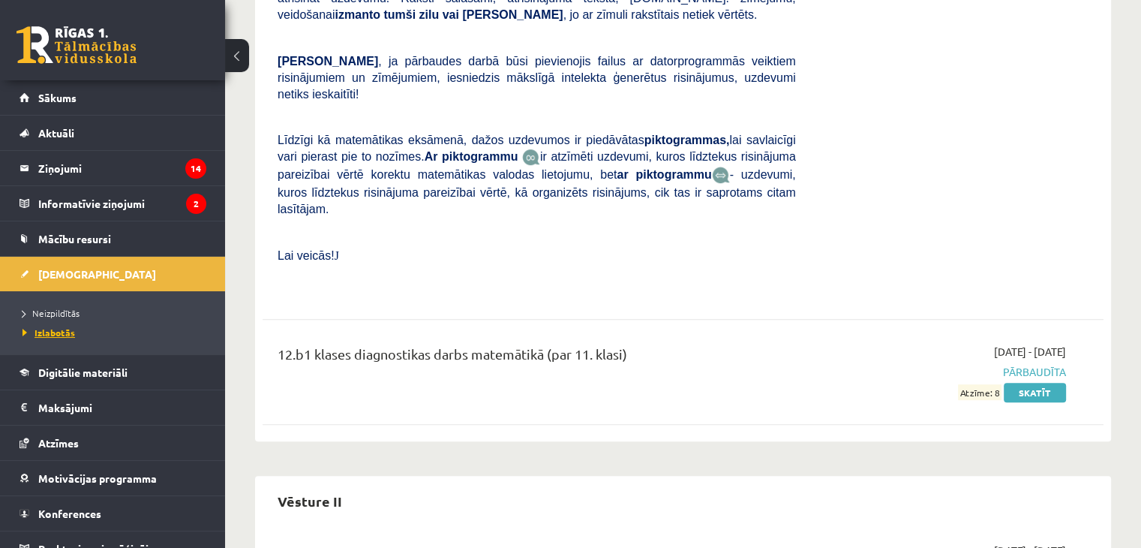
click at [62, 332] on span "Izlabotās" at bounding box center [49, 332] width 53 height 12
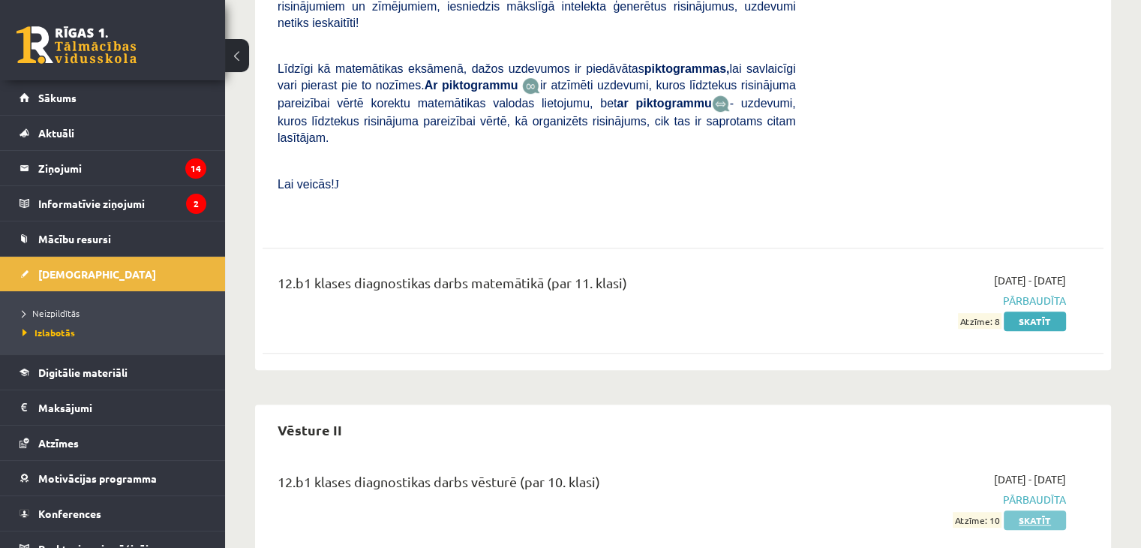
click at [1027, 510] on link "Skatīt" at bounding box center [1035, 520] width 62 height 20
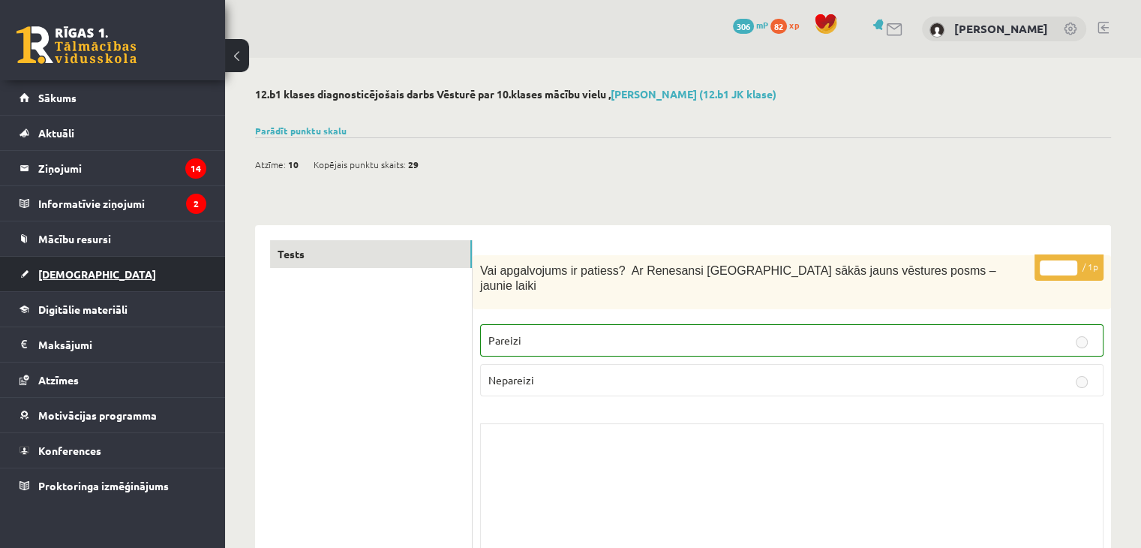
click at [57, 281] on link "[DEMOGRAPHIC_DATA]" at bounding box center [113, 274] width 187 height 35
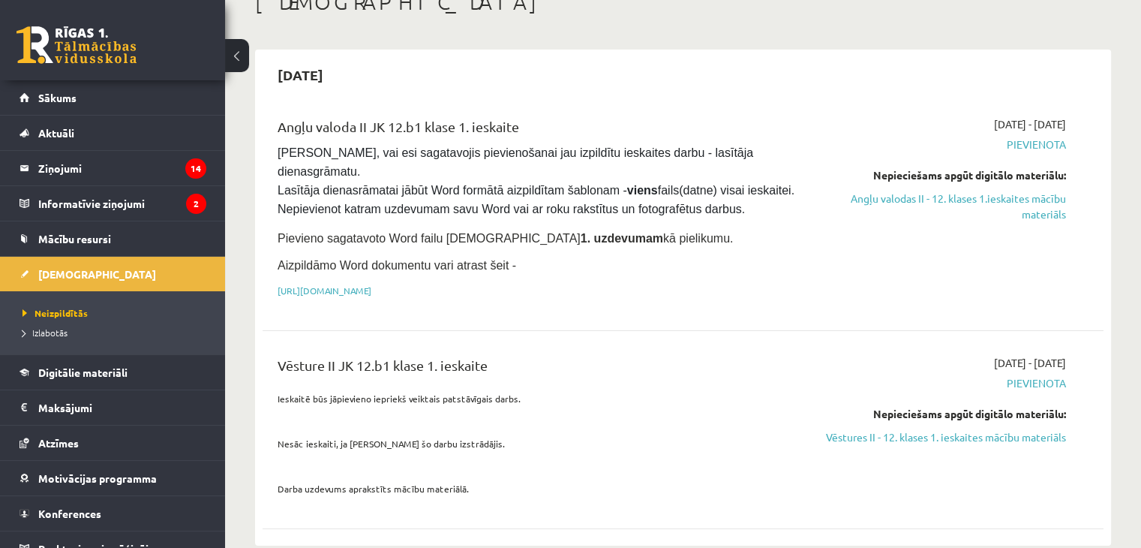
scroll to position [75, 0]
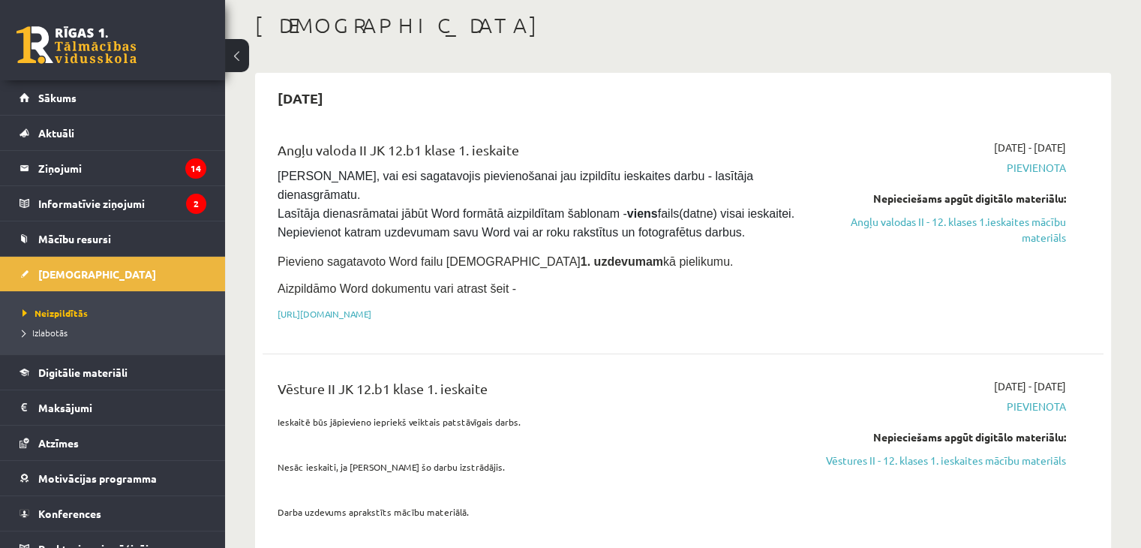
drag, startPoint x: 882, startPoint y: 441, endPoint x: 634, endPoint y: 79, distance: 439.0
click at [882, 453] on link "Vēstures II - 12. klases 1. ieskaites mācību materiāls" at bounding box center [943, 461] width 248 height 16
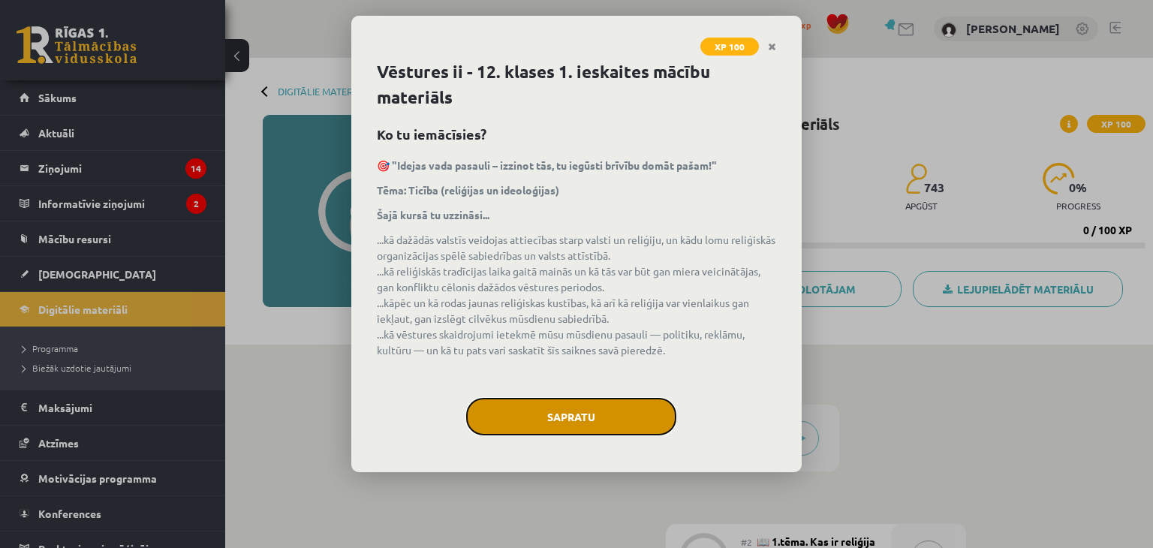
click at [621, 409] on button "Sapratu" at bounding box center [571, 417] width 210 height 38
